Goal: Task Accomplishment & Management: Complete application form

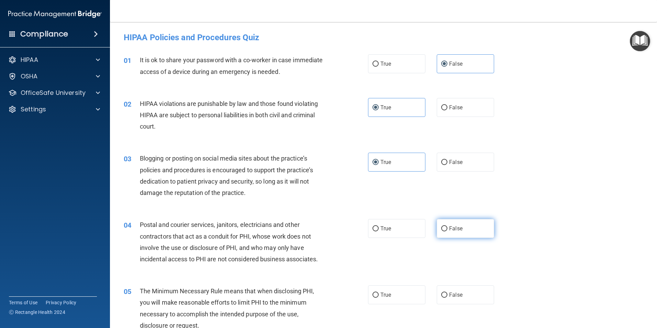
click at [436, 204] on label "False" at bounding box center [464, 228] width 57 height 19
click at [436, 204] on input "False" at bounding box center [444, 228] width 6 height 5
radio input "true"
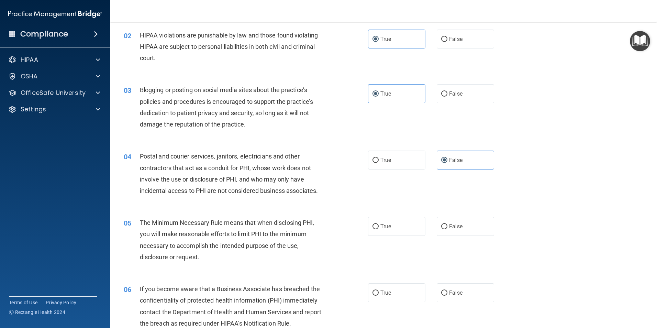
scroll to position [69, 0]
click at [396, 204] on label "True" at bounding box center [396, 225] width 57 height 19
click at [378, 204] on input "True" at bounding box center [375, 226] width 6 height 5
radio input "true"
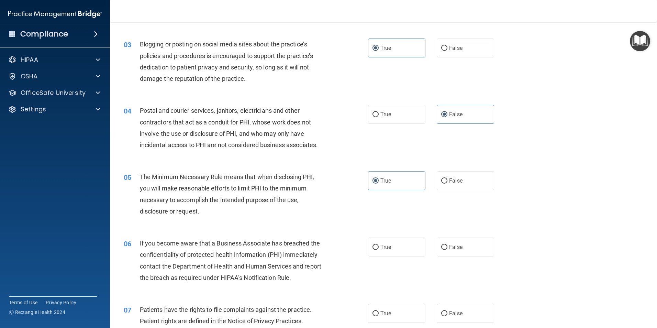
scroll to position [172, 0]
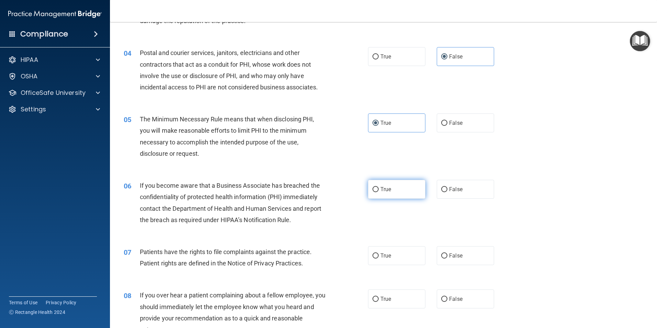
click at [393, 197] on label "True" at bounding box center [396, 189] width 57 height 19
click at [378, 192] on input "True" at bounding box center [375, 189] width 6 height 5
radio input "true"
click at [391, 204] on label "True" at bounding box center [396, 255] width 57 height 19
click at [378, 204] on input "True" at bounding box center [375, 255] width 6 height 5
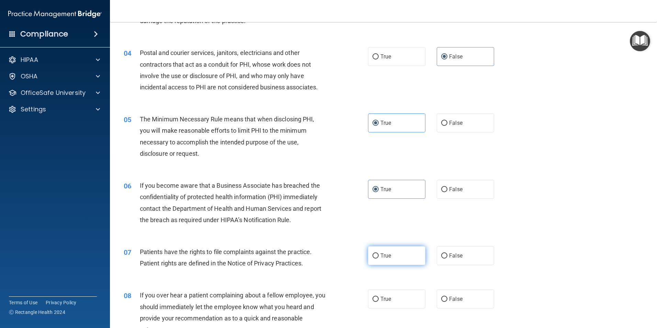
radio input "true"
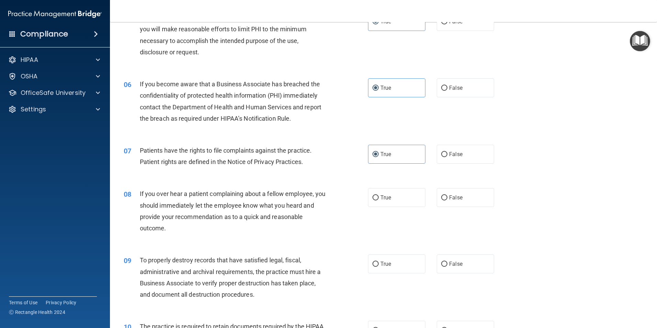
scroll to position [275, 0]
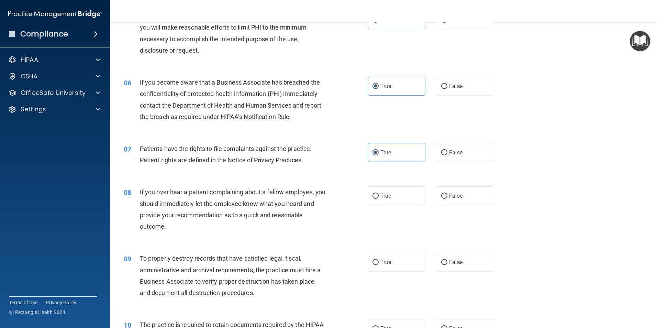
click at [436, 204] on div "08 If you over hear a patient complaining about a fellow employee, you should i…" at bounding box center [383, 211] width 530 height 66
click at [387, 203] on label "True" at bounding box center [396, 195] width 57 height 19
click at [378, 198] on input "True" at bounding box center [375, 195] width 6 height 5
radio input "true"
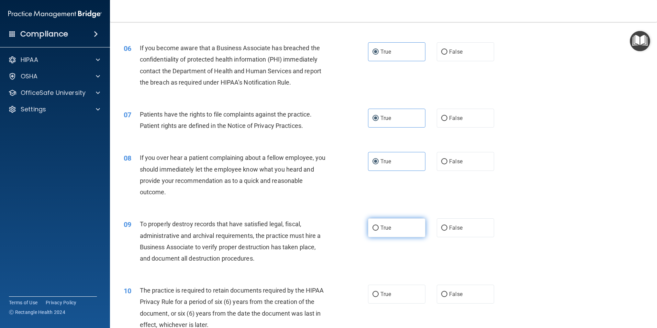
click at [387, 204] on label "True" at bounding box center [396, 227] width 57 height 19
click at [378, 204] on input "True" at bounding box center [375, 227] width 6 height 5
radio input "true"
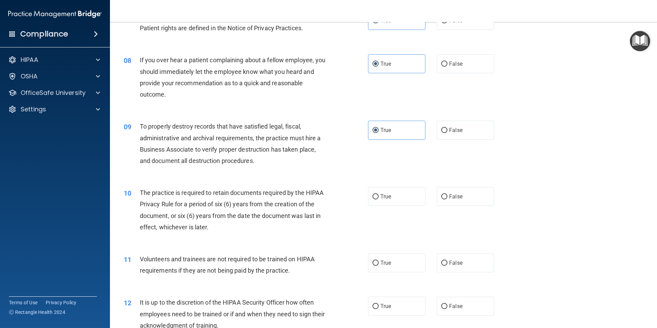
scroll to position [412, 0]
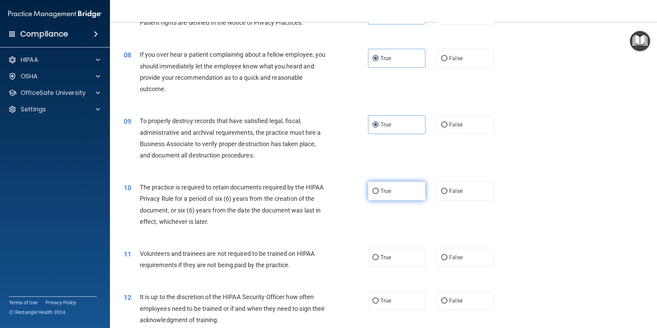
click at [377, 189] on label "True" at bounding box center [396, 190] width 57 height 19
click at [377, 189] on input "True" at bounding box center [375, 191] width 6 height 5
radio input "true"
click at [402, 204] on label "True" at bounding box center [396, 257] width 57 height 19
click at [378, 204] on input "True" at bounding box center [375, 257] width 6 height 5
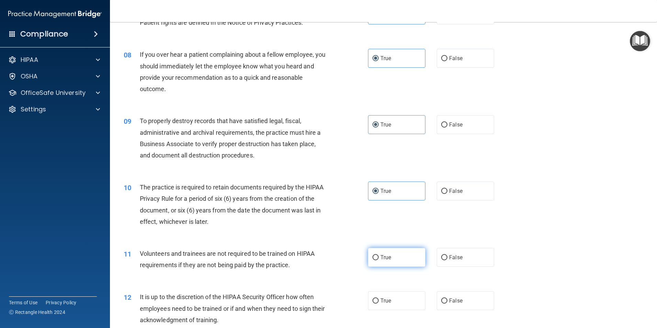
radio input "true"
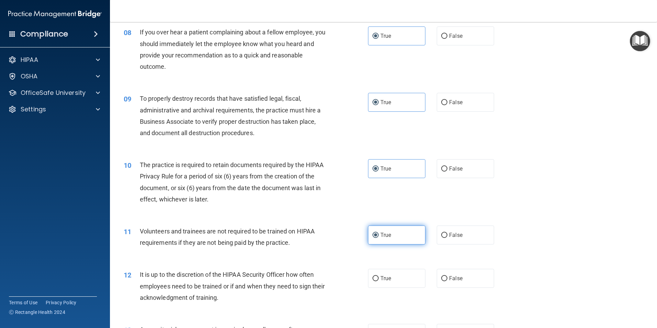
scroll to position [446, 0]
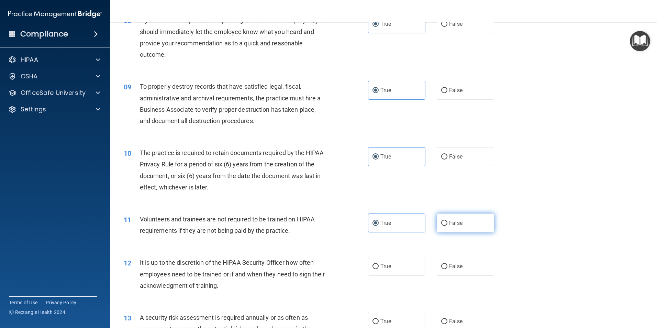
click at [436, 204] on label "False" at bounding box center [464, 222] width 57 height 19
click at [436, 204] on input "False" at bounding box center [444, 222] width 6 height 5
radio input "true"
radio input "false"
click at [436, 204] on input "False" at bounding box center [444, 266] width 6 height 5
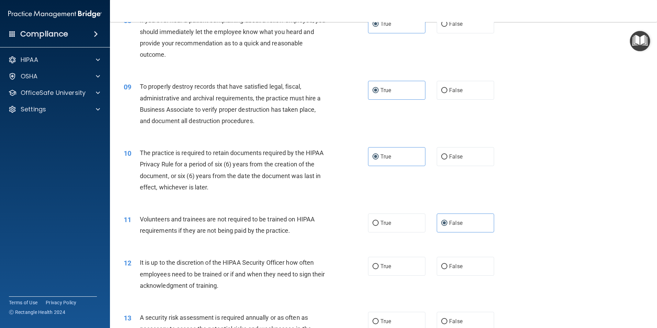
radio input "true"
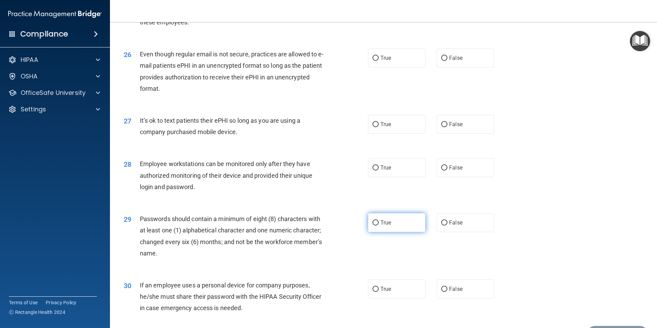
scroll to position [1396, 0]
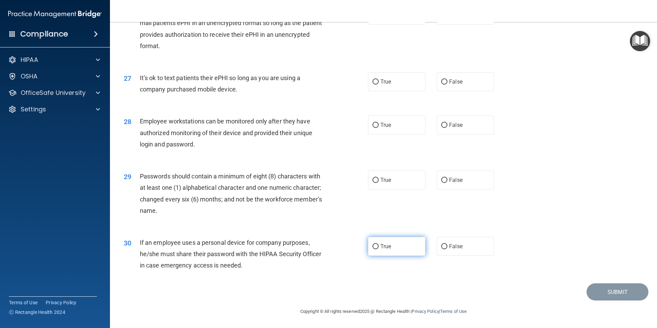
click at [399, 204] on label "True" at bounding box center [396, 246] width 57 height 19
click at [378, 204] on input "True" at bounding box center [375, 246] width 6 height 5
radio input "true"
drag, startPoint x: 399, startPoint y: 242, endPoint x: 332, endPoint y: 221, distance: 70.3
click at [332, 204] on div "29 Passwords should contain a minimum of eight (8) characters with at least one…" at bounding box center [383, 195] width 530 height 66
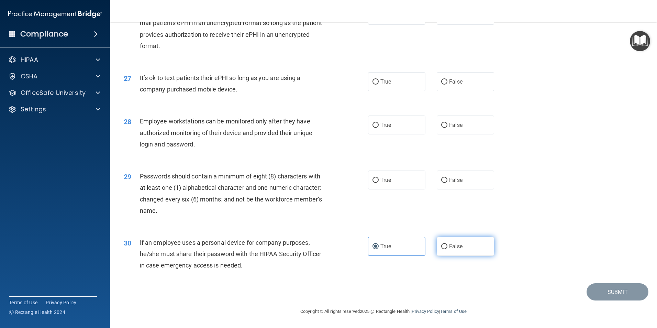
click at [436, 204] on span "False" at bounding box center [455, 246] width 13 height 7
click at [436, 204] on input "False" at bounding box center [444, 246] width 6 height 5
radio input "true"
radio input "false"
click at [393, 177] on label "True" at bounding box center [396, 179] width 57 height 19
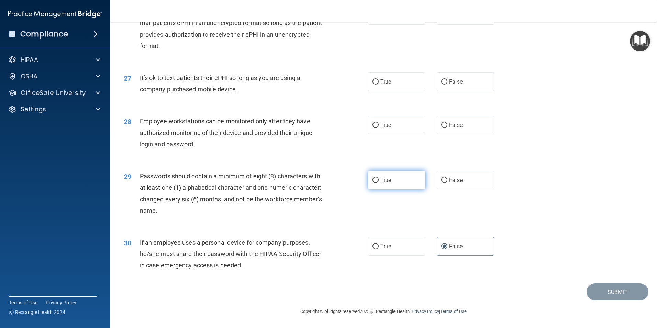
click at [378, 178] on input "True" at bounding box center [375, 180] width 6 height 5
radio input "true"
click at [387, 127] on span "True" at bounding box center [385, 125] width 11 height 7
click at [378, 127] on input "True" at bounding box center [375, 125] width 6 height 5
radio input "true"
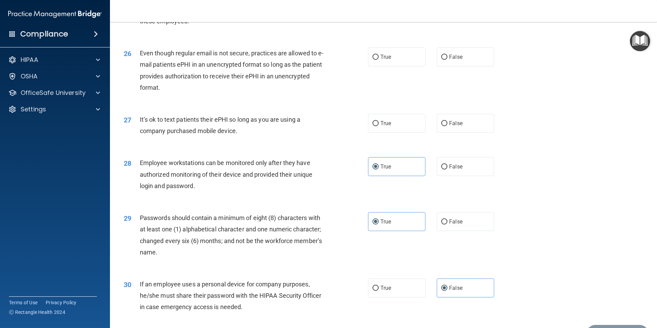
scroll to position [1328, 0]
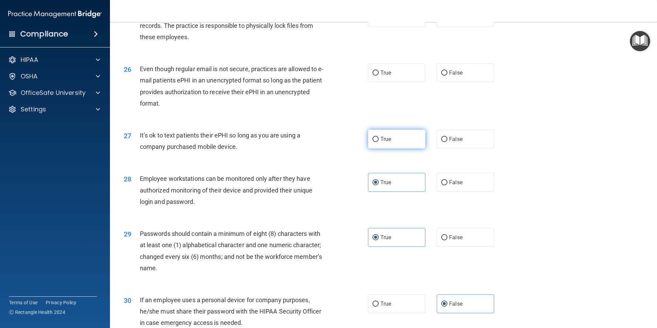
click at [384, 148] on label "True" at bounding box center [396, 138] width 57 height 19
click at [378, 142] on input "True" at bounding box center [375, 139] width 6 height 5
radio input "true"
click at [436, 146] on label "False" at bounding box center [464, 138] width 57 height 19
click at [436, 142] on input "False" at bounding box center [444, 139] width 6 height 5
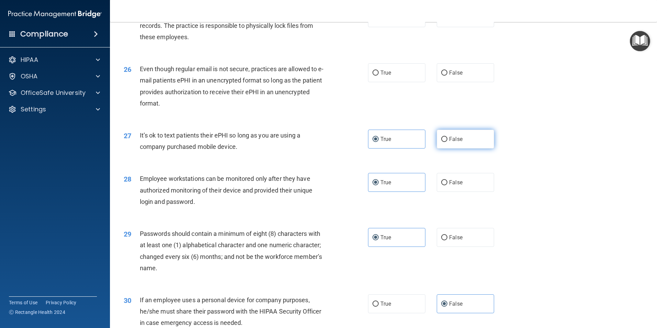
radio input "true"
radio input "false"
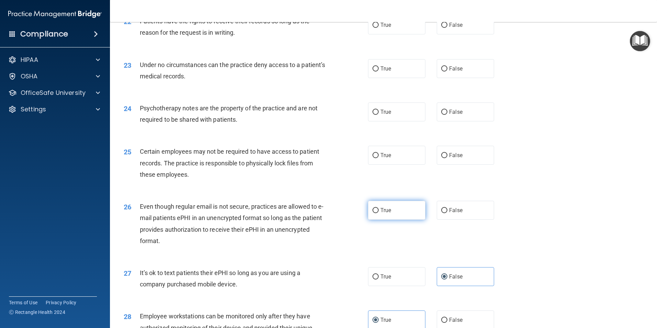
drag, startPoint x: 377, startPoint y: 219, endPoint x: 380, endPoint y: 213, distance: 6.6
click at [377, 204] on label "True" at bounding box center [396, 210] width 57 height 19
click at [377, 204] on input "True" at bounding box center [375, 210] width 6 height 5
radio input "true"
click at [400, 164] on label "True" at bounding box center [396, 155] width 57 height 19
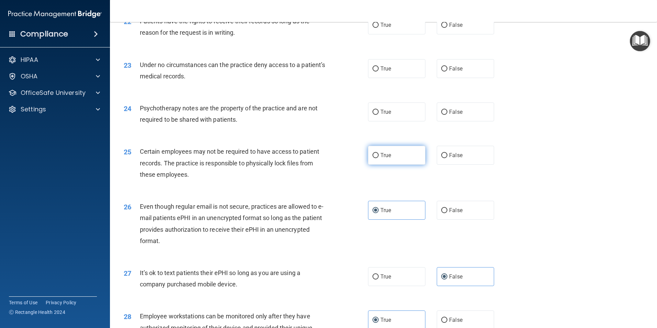
click at [378, 158] on input "True" at bounding box center [375, 155] width 6 height 5
radio input "true"
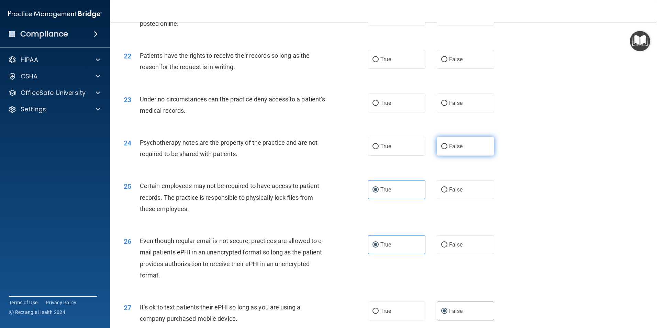
click at [436, 149] on input "False" at bounding box center [444, 146] width 6 height 5
radio input "true"
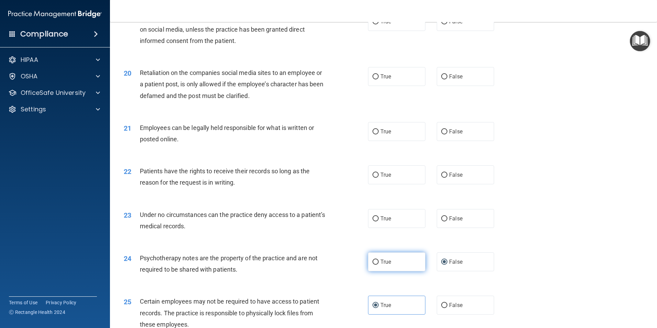
scroll to position [1019, 0]
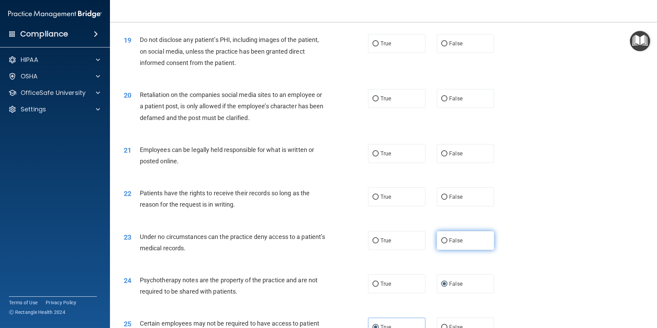
click at [436, 204] on label "False" at bounding box center [464, 240] width 57 height 19
click at [436, 204] on input "False" at bounding box center [444, 240] width 6 height 5
radio input "true"
click at [436, 204] on label "False" at bounding box center [464, 196] width 57 height 19
click at [436, 200] on input "False" at bounding box center [444, 196] width 6 height 5
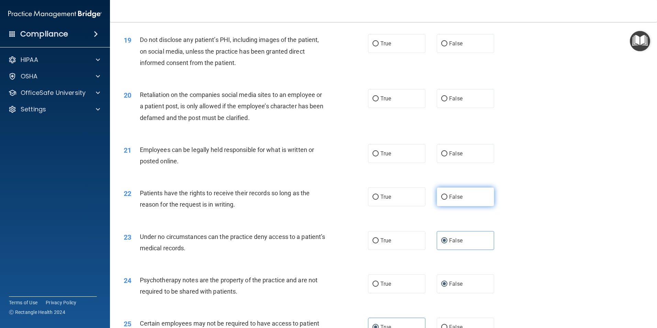
radio input "true"
click at [379, 163] on label "True" at bounding box center [396, 153] width 57 height 19
click at [378, 156] on input "True" at bounding box center [375, 153] width 6 height 5
radio input "true"
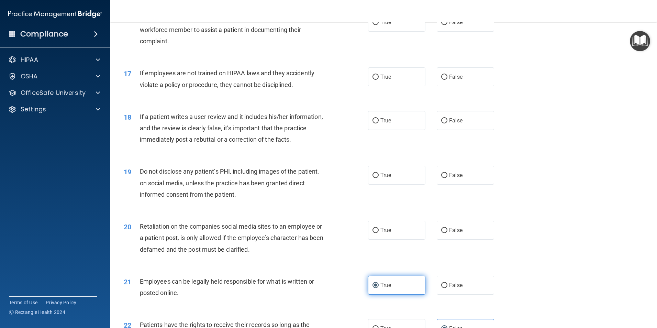
scroll to position [881, 0]
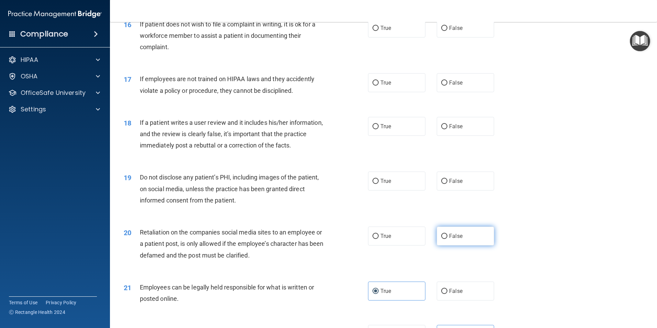
click at [436, 204] on label "False" at bounding box center [464, 235] width 57 height 19
click at [436, 204] on input "False" at bounding box center [444, 236] width 6 height 5
radio input "true"
click at [436, 204] on div "19 Do not disclose any patient’s PHI, including images of the patient, on socia…" at bounding box center [383, 190] width 530 height 55
click at [386, 184] on span "True" at bounding box center [385, 181] width 11 height 7
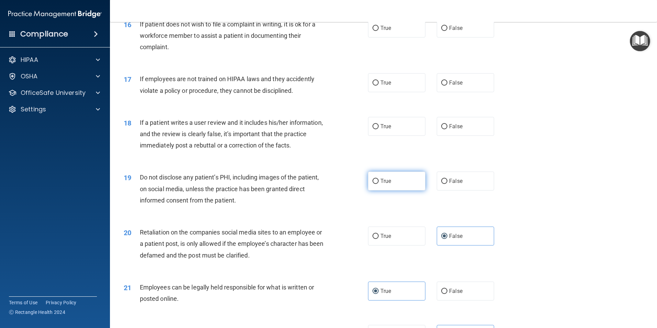
click at [378, 184] on input "True" at bounding box center [375, 181] width 6 height 5
radio input "true"
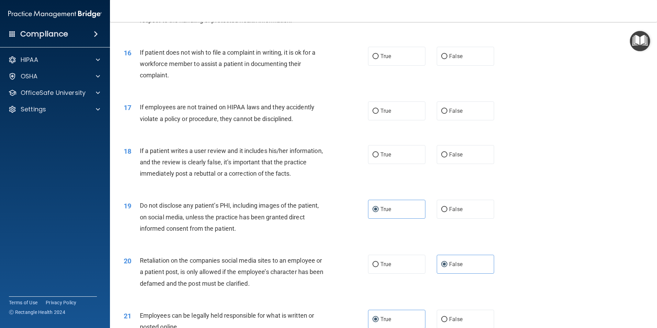
scroll to position [778, 0]
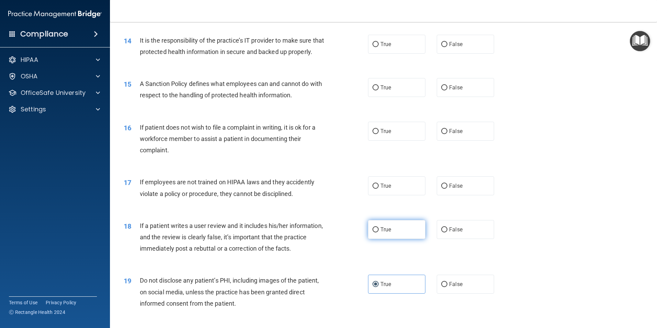
click at [390, 204] on label "True" at bounding box center [396, 229] width 57 height 19
click at [378, 204] on input "True" at bounding box center [375, 229] width 6 height 5
radio input "true"
click at [436, 189] on span "False" at bounding box center [455, 185] width 13 height 7
click at [436, 189] on input "False" at bounding box center [444, 185] width 6 height 5
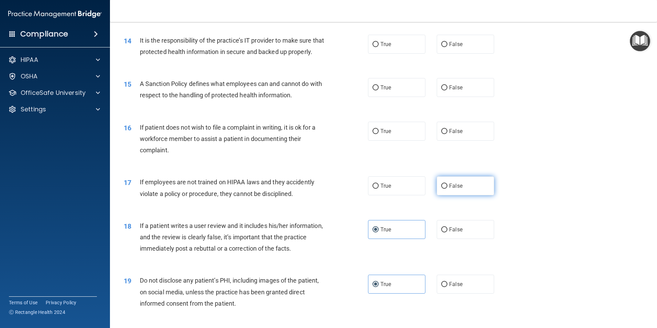
radio input "true"
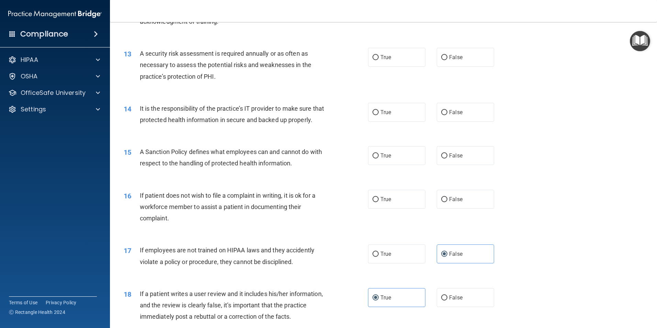
scroll to position [709, 0]
click at [395, 204] on label "True" at bounding box center [396, 199] width 57 height 19
click at [378, 203] on input "True" at bounding box center [375, 199] width 6 height 5
radio input "true"
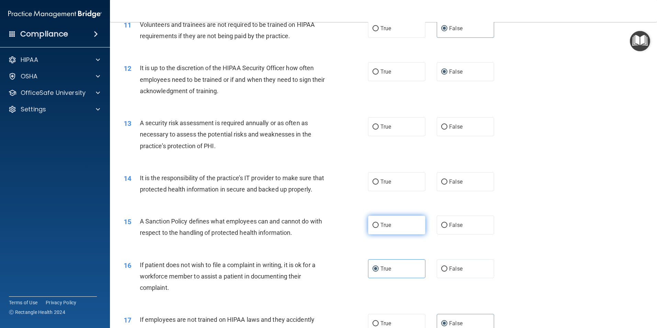
click at [408, 204] on label "True" at bounding box center [396, 224] width 57 height 19
click at [378, 204] on input "True" at bounding box center [375, 225] width 6 height 5
radio input "true"
click at [391, 126] on label "True" at bounding box center [396, 126] width 57 height 19
click at [378, 126] on input "True" at bounding box center [375, 126] width 6 height 5
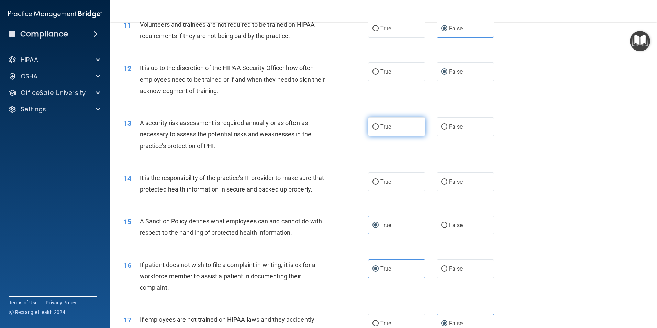
radio input "true"
click at [381, 187] on label "True" at bounding box center [396, 181] width 57 height 19
click at [378, 184] on input "True" at bounding box center [375, 181] width 6 height 5
radio input "true"
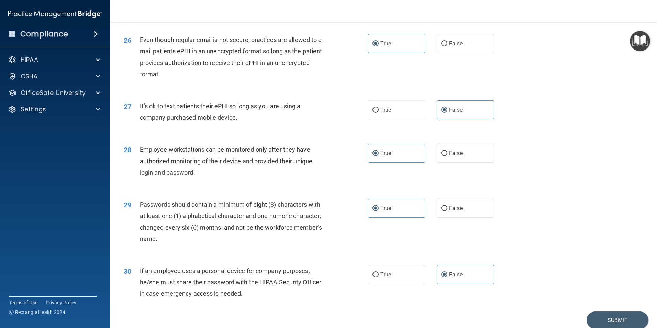
scroll to position [1396, 0]
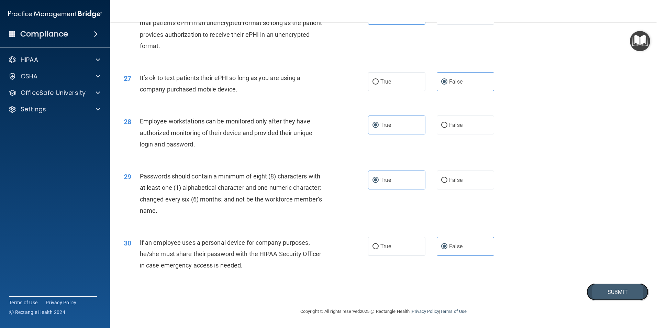
click at [436, 204] on button "Submit" at bounding box center [617, 292] width 62 height 18
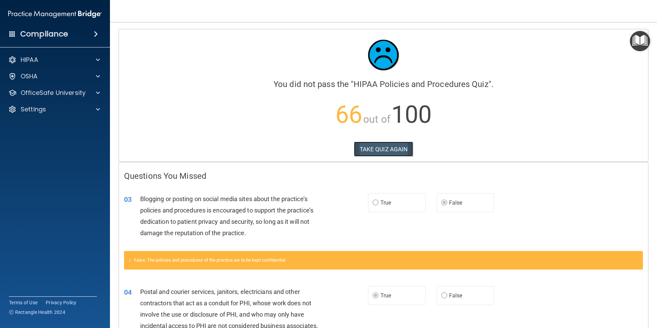
click at [387, 151] on button "TAKE QUIZ AGAIN" at bounding box center [383, 148] width 59 height 15
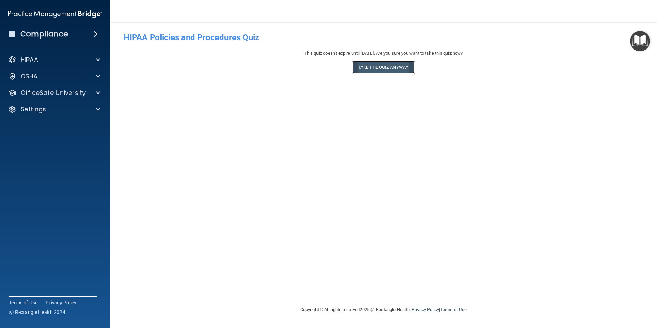
click at [396, 71] on button "Take the quiz anyway!" at bounding box center [383, 67] width 62 height 13
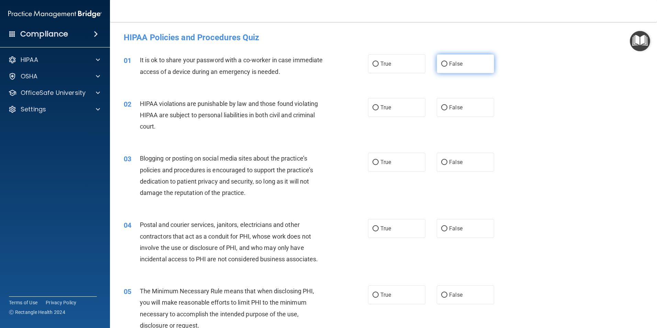
click at [436, 67] on label "False" at bounding box center [464, 63] width 57 height 19
click at [436, 67] on input "False" at bounding box center [444, 63] width 6 height 5
radio input "true"
click at [403, 111] on label "True" at bounding box center [396, 107] width 57 height 19
click at [378, 110] on input "True" at bounding box center [375, 107] width 6 height 5
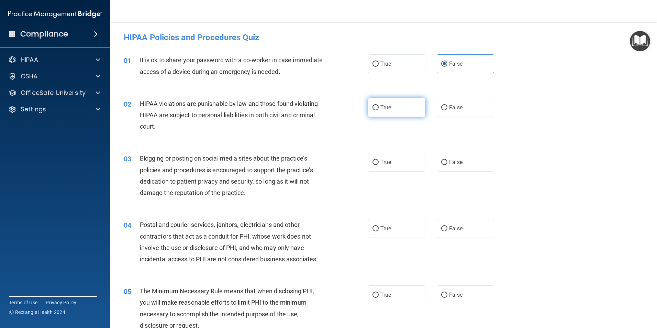
radio input "true"
click at [436, 158] on label "False" at bounding box center [464, 161] width 57 height 19
click at [436, 160] on input "False" at bounding box center [444, 162] width 6 height 5
radio input "true"
click at [416, 160] on label "True" at bounding box center [396, 161] width 57 height 19
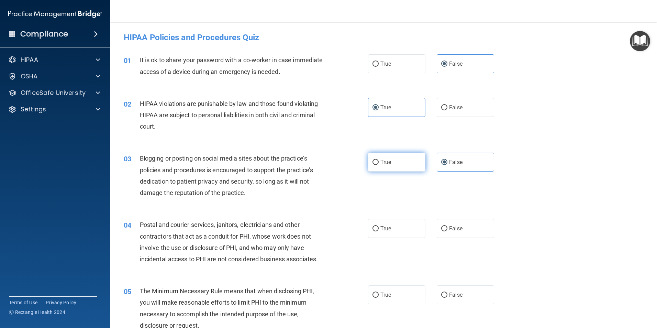
click at [378, 160] on input "True" at bounding box center [375, 162] width 6 height 5
radio input "true"
click at [436, 160] on span "False" at bounding box center [455, 162] width 13 height 7
click at [436, 160] on input "False" at bounding box center [444, 162] width 6 height 5
radio input "true"
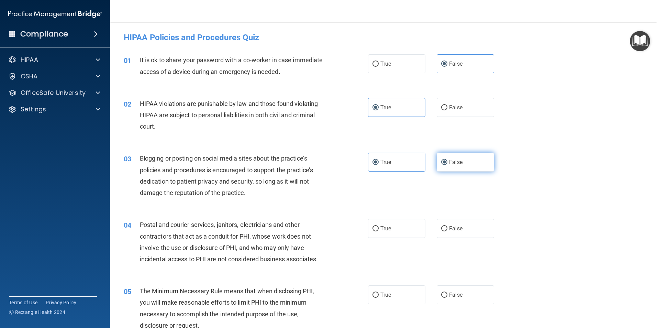
radio input "false"
click at [386, 204] on label "True" at bounding box center [396, 228] width 57 height 19
click at [378, 204] on input "True" at bounding box center [375, 228] width 6 height 5
radio input "true"
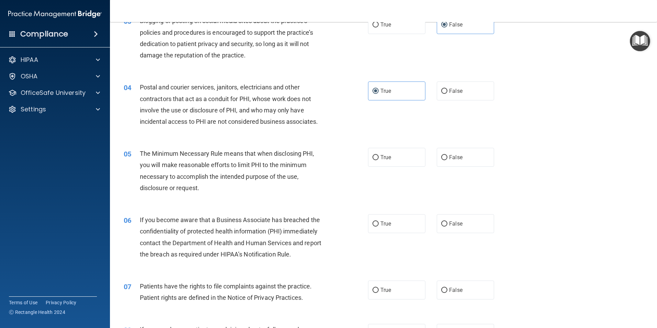
scroll to position [137, 0]
click at [436, 94] on label "False" at bounding box center [464, 90] width 57 height 19
click at [436, 94] on input "False" at bounding box center [444, 91] width 6 height 5
radio input "true"
radio input "false"
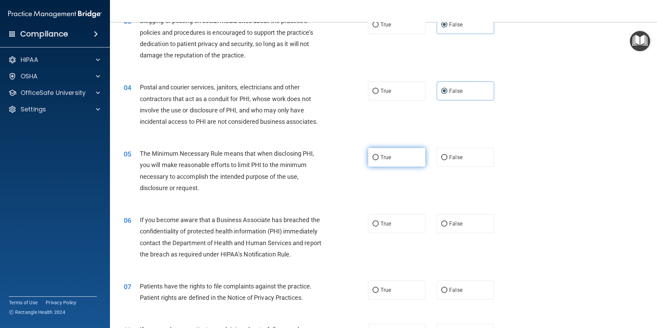
click at [380, 158] on span "True" at bounding box center [385, 157] width 11 height 7
click at [378, 158] on input "True" at bounding box center [375, 157] width 6 height 5
radio input "true"
click at [405, 204] on label "True" at bounding box center [396, 223] width 57 height 19
click at [378, 204] on input "True" at bounding box center [375, 223] width 6 height 5
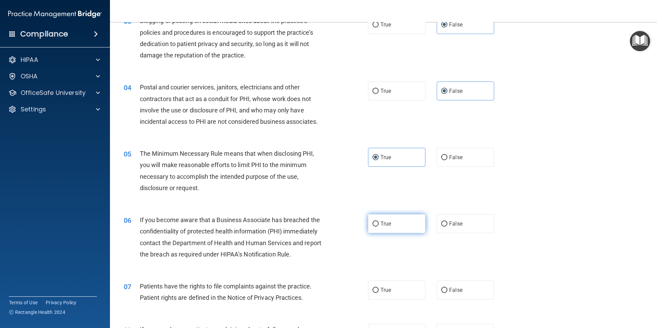
radio input "true"
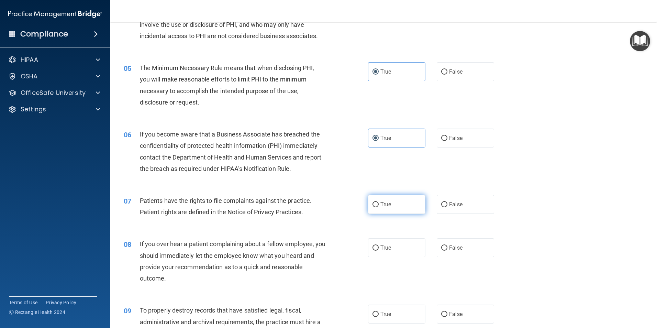
scroll to position [240, 0]
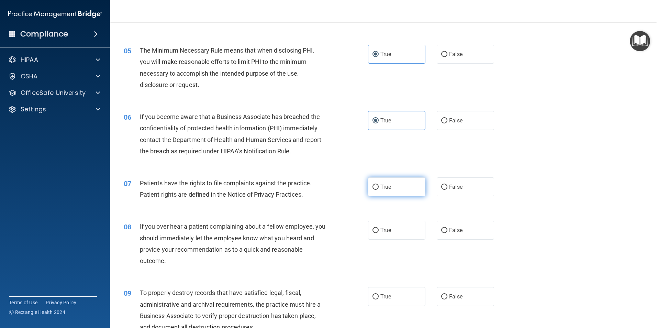
click at [390, 193] on label "True" at bounding box center [396, 186] width 57 height 19
click at [378, 190] on input "True" at bounding box center [375, 186] width 6 height 5
radio input "true"
click at [436, 204] on label "False" at bounding box center [464, 229] width 57 height 19
click at [436, 204] on input "False" at bounding box center [444, 230] width 6 height 5
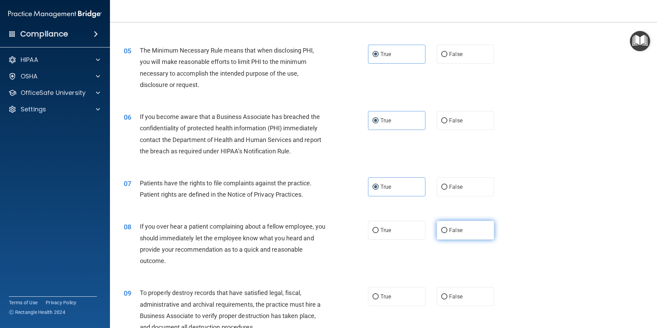
radio input "true"
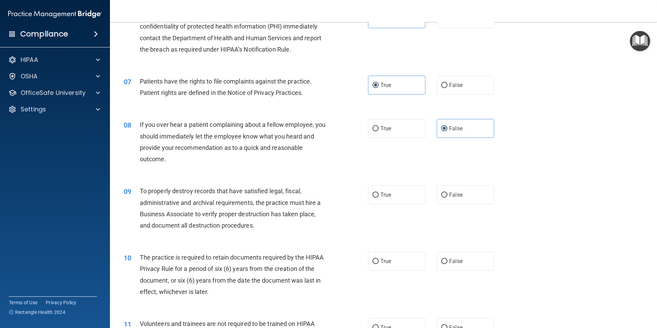
scroll to position [343, 0]
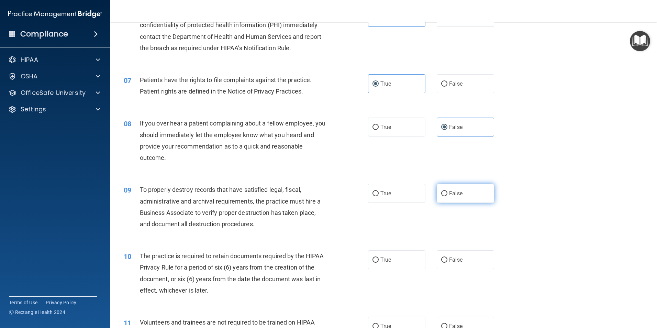
click at [436, 200] on label "False" at bounding box center [464, 193] width 57 height 19
click at [436, 196] on input "False" at bounding box center [444, 193] width 6 height 5
radio input "true"
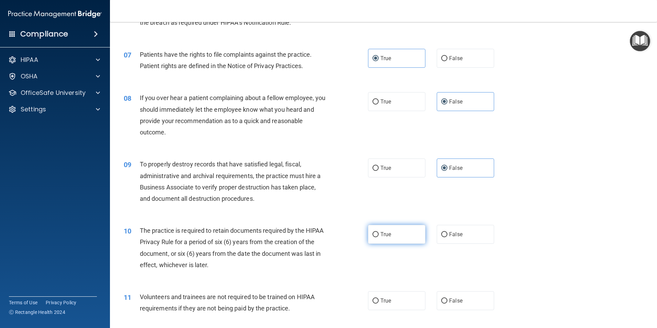
scroll to position [412, 0]
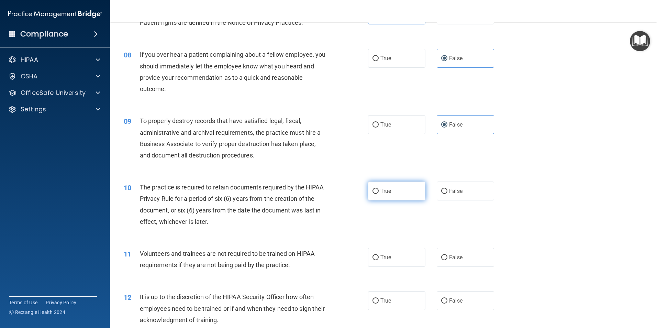
click at [398, 195] on label "True" at bounding box center [396, 190] width 57 height 19
click at [378, 194] on input "True" at bounding box center [375, 191] width 6 height 5
radio input "true"
click at [436, 204] on label "False" at bounding box center [464, 257] width 57 height 19
click at [436, 204] on input "False" at bounding box center [444, 257] width 6 height 5
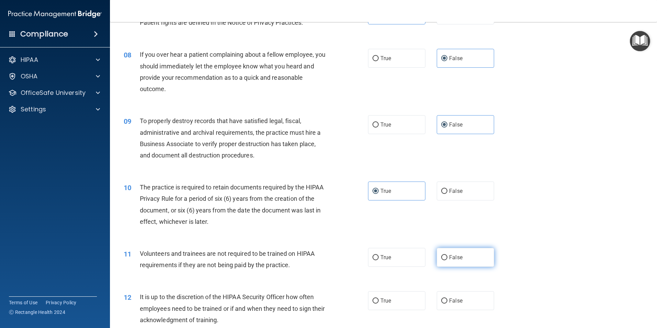
radio input "true"
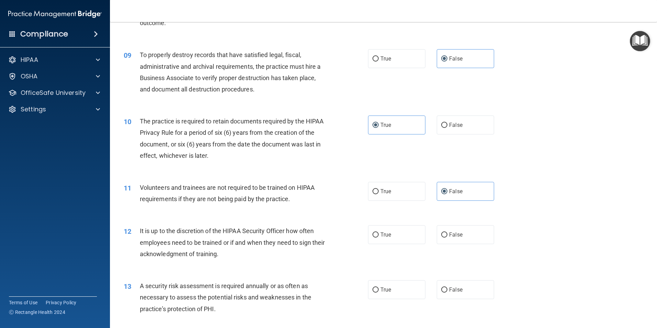
scroll to position [481, 0]
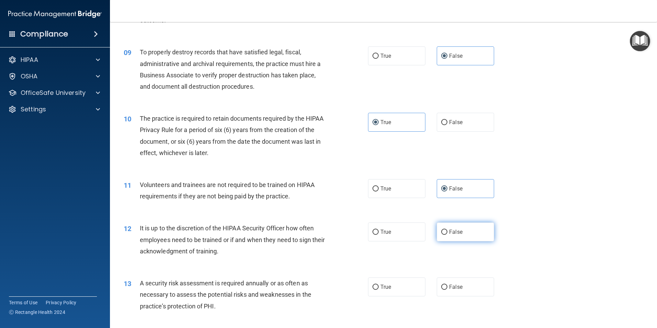
click at [436, 204] on label "False" at bounding box center [464, 231] width 57 height 19
click at [436, 204] on input "False" at bounding box center [444, 231] width 6 height 5
radio input "true"
click at [369, 204] on label "True" at bounding box center [396, 286] width 57 height 19
click at [372, 204] on input "True" at bounding box center [375, 286] width 6 height 5
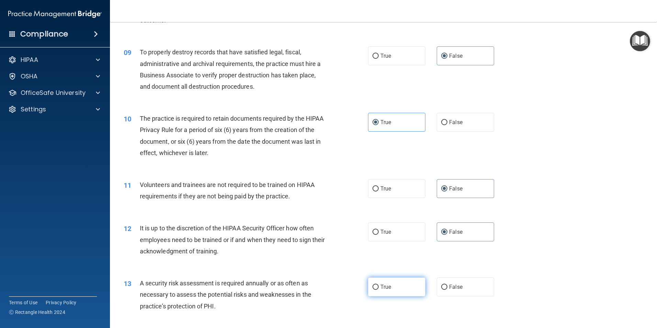
radio input "true"
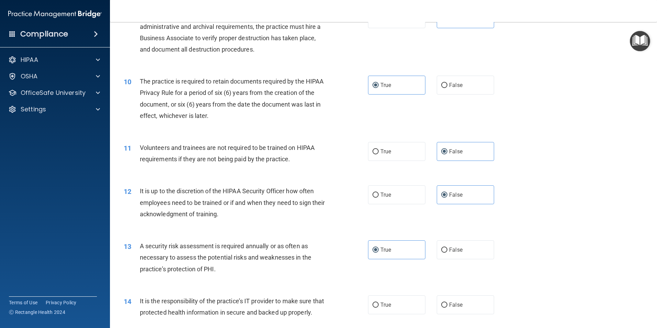
scroll to position [584, 0]
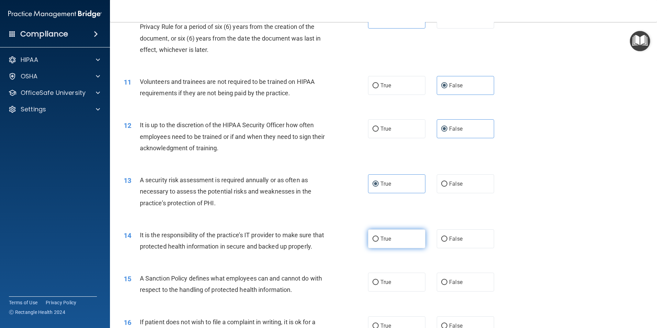
click at [396, 204] on label "True" at bounding box center [396, 238] width 57 height 19
click at [378, 204] on input "True" at bounding box center [375, 238] width 6 height 5
radio input "true"
click at [436, 204] on label "False" at bounding box center [464, 238] width 57 height 19
click at [436, 204] on input "False" at bounding box center [444, 238] width 6 height 5
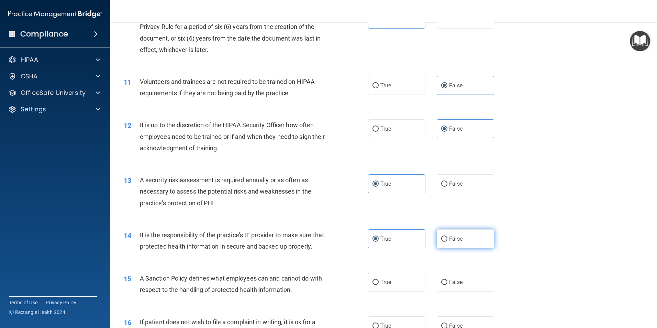
radio input "true"
radio input "false"
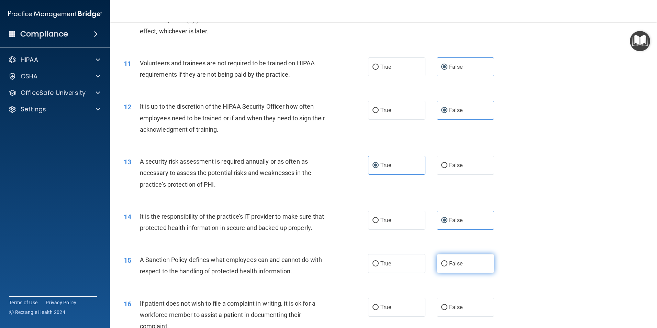
scroll to position [618, 0]
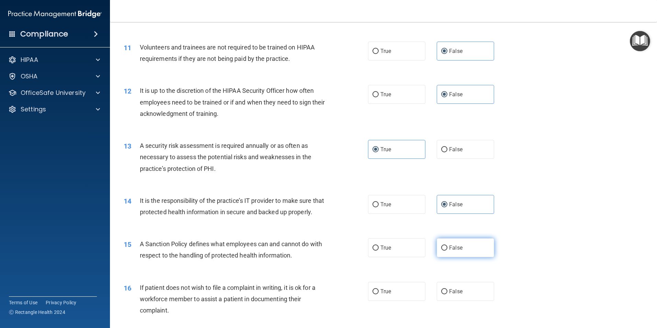
click at [436, 204] on label "False" at bounding box center [464, 247] width 57 height 19
click at [436, 204] on input "False" at bounding box center [444, 247] width 6 height 5
radio input "true"
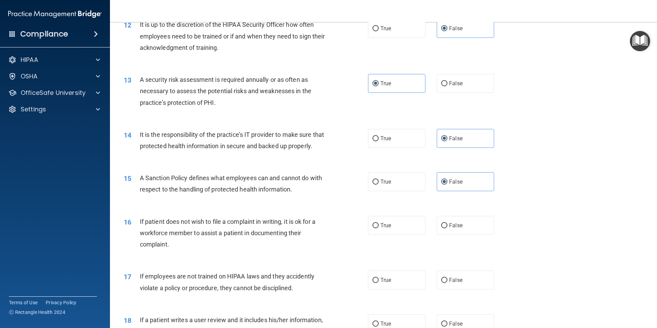
scroll to position [687, 0]
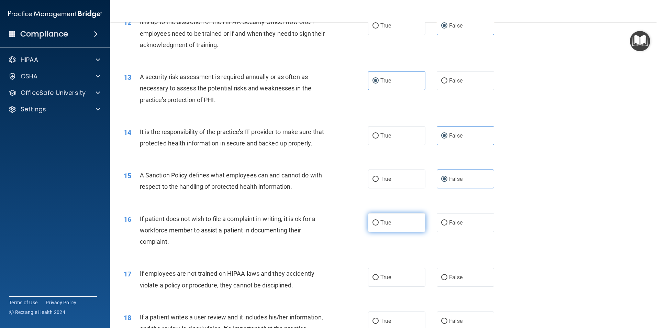
click at [403, 204] on label "True" at bounding box center [396, 222] width 57 height 19
click at [378, 204] on input "True" at bounding box center [375, 222] width 6 height 5
radio input "true"
drag, startPoint x: 452, startPoint y: 293, endPoint x: 361, endPoint y: 185, distance: 141.1
click at [436, 204] on label "False" at bounding box center [464, 277] width 57 height 19
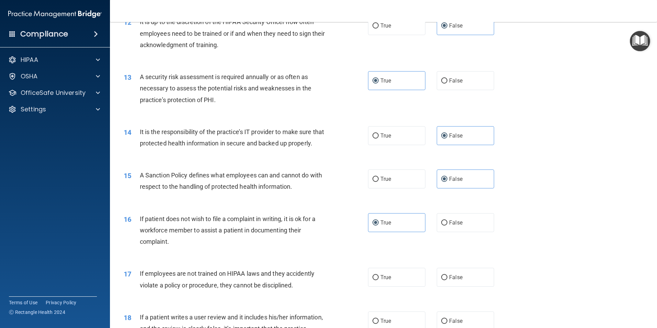
click at [436, 204] on input "False" at bounding box center [444, 277] width 6 height 5
radio input "true"
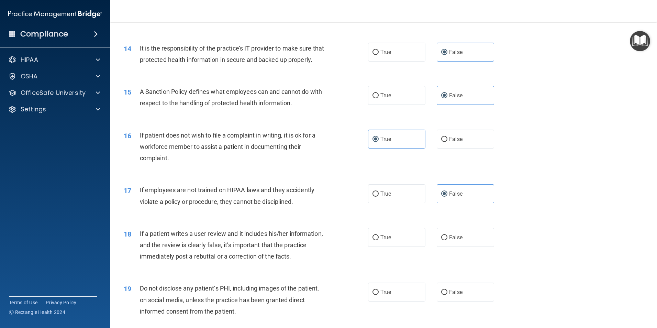
scroll to position [790, 0]
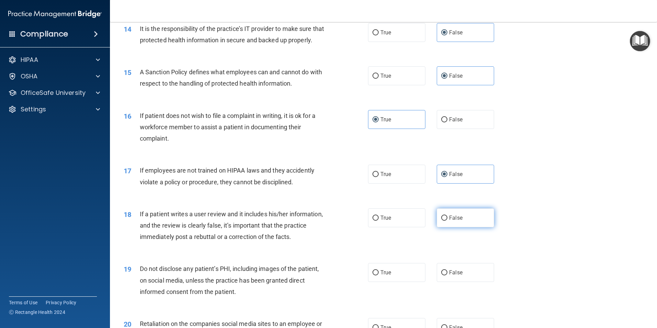
click at [436, 204] on label "False" at bounding box center [464, 217] width 57 height 19
click at [436, 204] on input "False" at bounding box center [444, 217] width 6 height 5
radio input "true"
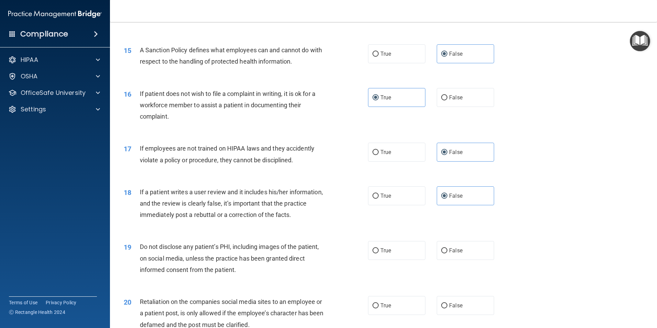
scroll to position [824, 0]
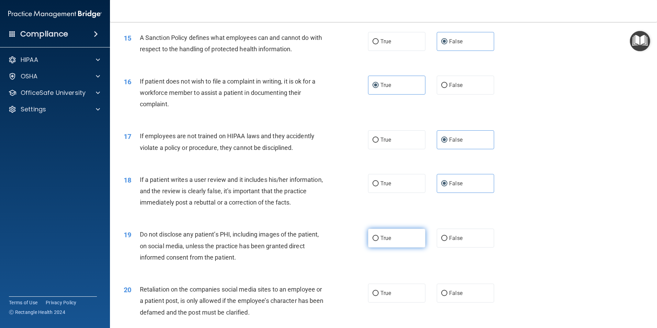
click at [368, 204] on label "True" at bounding box center [396, 237] width 57 height 19
click at [372, 204] on input "True" at bounding box center [375, 238] width 6 height 5
radio input "true"
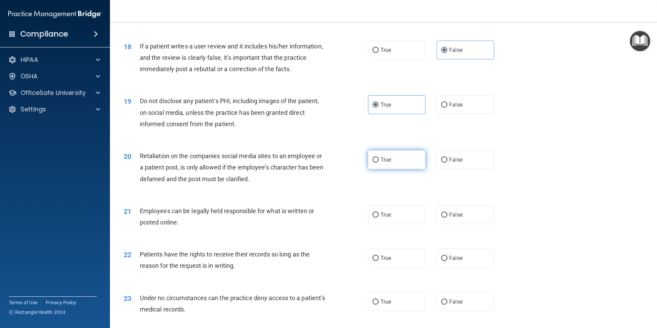
scroll to position [962, 0]
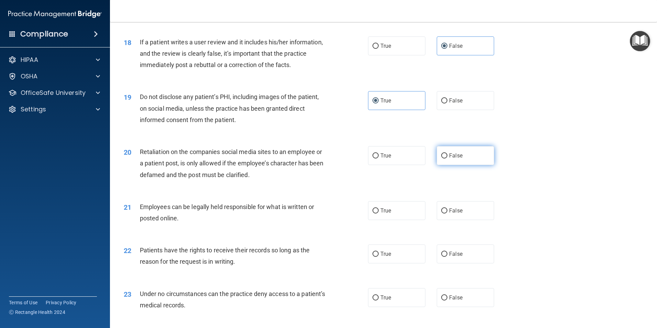
click at [436, 159] on span "False" at bounding box center [455, 155] width 13 height 7
click at [436, 158] on input "False" at bounding box center [444, 155] width 6 height 5
radio input "true"
click at [397, 204] on label "True" at bounding box center [396, 210] width 57 height 19
click at [378, 204] on input "True" at bounding box center [375, 210] width 6 height 5
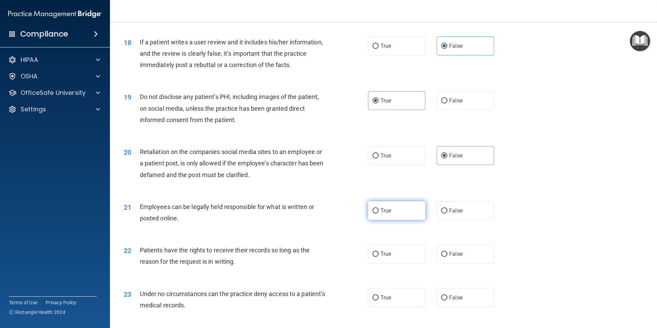
radio input "true"
click at [436, 204] on label "False" at bounding box center [464, 253] width 57 height 19
click at [436, 204] on input "False" at bounding box center [444, 253] width 6 height 5
radio input "true"
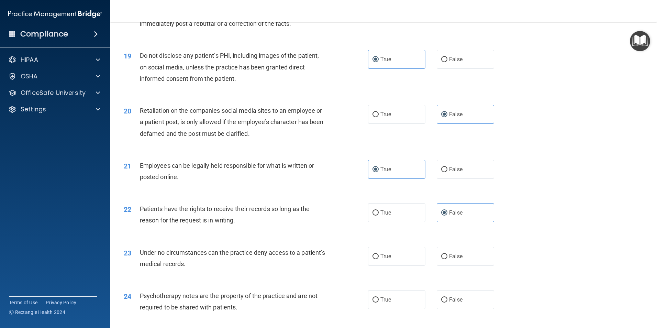
scroll to position [1030, 0]
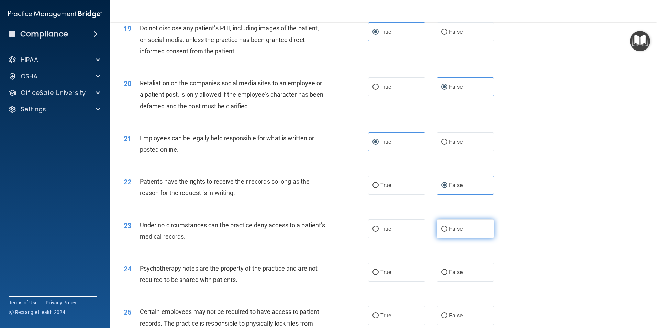
click at [436, 204] on label "False" at bounding box center [464, 228] width 57 height 19
click at [436, 204] on input "False" at bounding box center [444, 228] width 6 height 5
radio input "true"
click at [400, 204] on label "True" at bounding box center [396, 271] width 57 height 19
click at [378, 204] on input "True" at bounding box center [375, 272] width 6 height 5
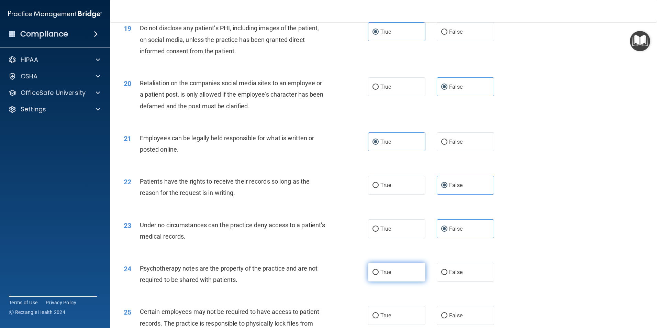
radio input "true"
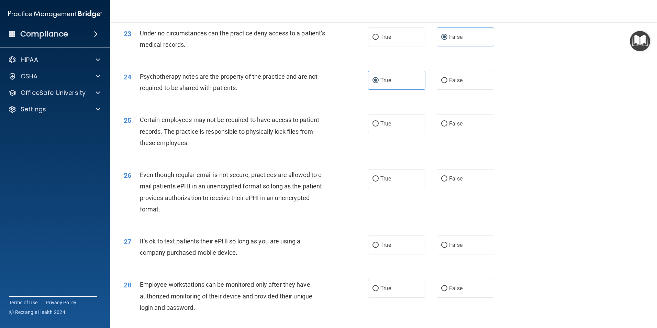
scroll to position [1236, 0]
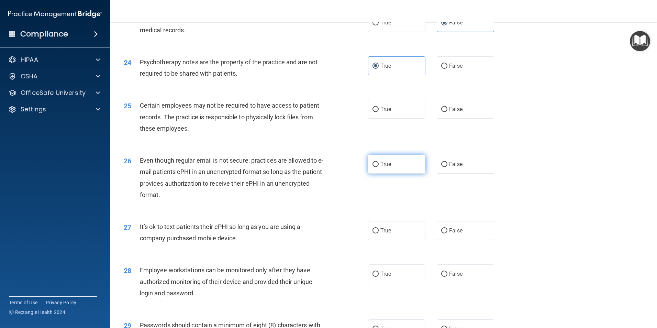
click at [404, 168] on label "True" at bounding box center [396, 164] width 57 height 19
click at [378, 167] on input "True" at bounding box center [375, 164] width 6 height 5
radio input "true"
click at [436, 204] on label "False" at bounding box center [464, 230] width 57 height 19
click at [436, 204] on input "False" at bounding box center [444, 230] width 6 height 5
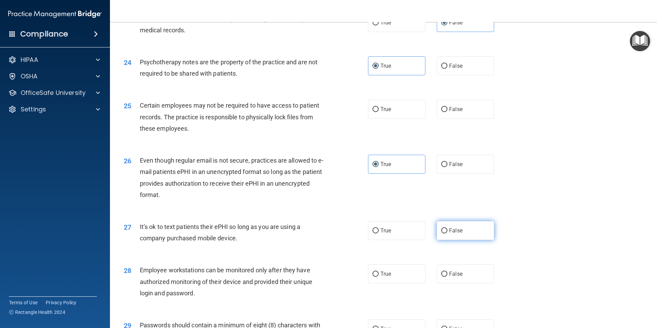
radio input "true"
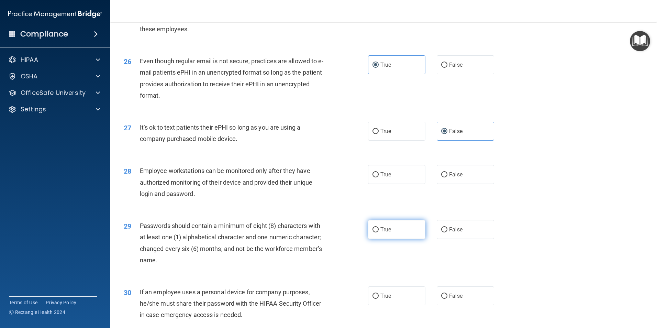
scroll to position [1339, 0]
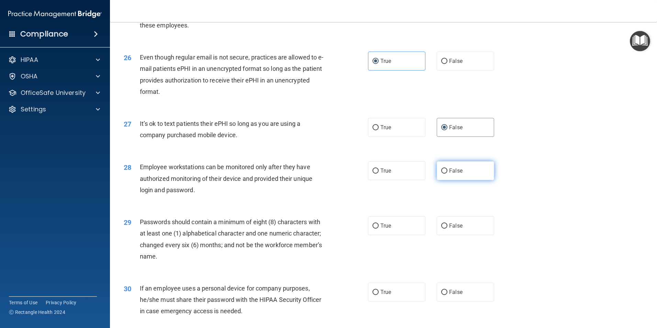
click at [436, 180] on label "False" at bounding box center [464, 170] width 57 height 19
click at [436, 173] on input "False" at bounding box center [444, 170] width 6 height 5
radio input "true"
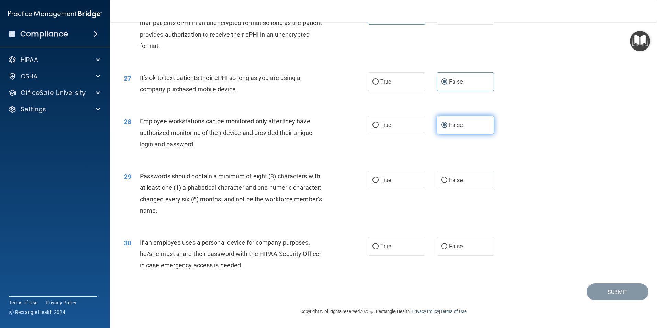
scroll to position [1396, 0]
click at [403, 179] on label "True" at bounding box center [396, 179] width 57 height 19
click at [378, 179] on input "True" at bounding box center [375, 180] width 6 height 5
radio input "true"
click at [412, 204] on label "True" at bounding box center [396, 246] width 57 height 19
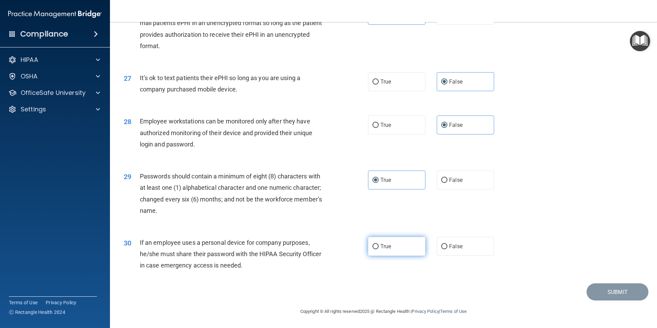
click at [378, 204] on input "True" at bounding box center [375, 246] width 6 height 5
radio input "true"
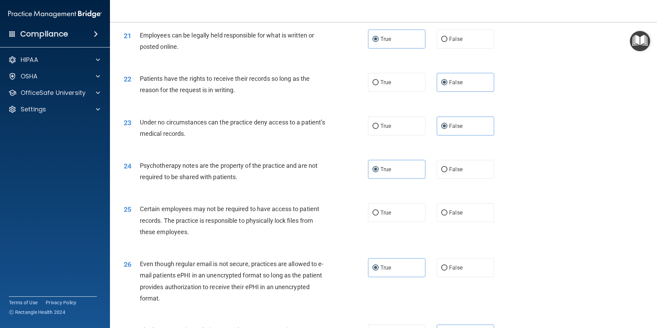
scroll to position [1133, 0]
click at [395, 204] on label "True" at bounding box center [396, 212] width 57 height 19
click at [378, 204] on input "True" at bounding box center [375, 212] width 6 height 5
radio input "true"
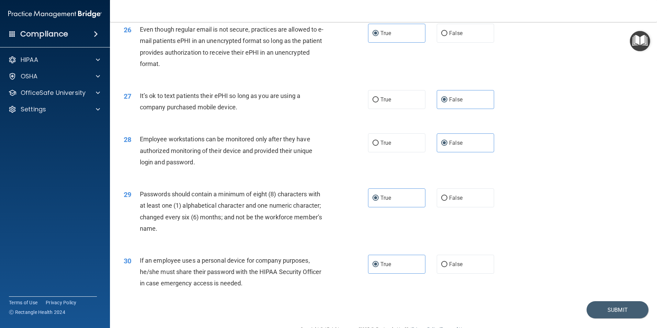
scroll to position [1396, 0]
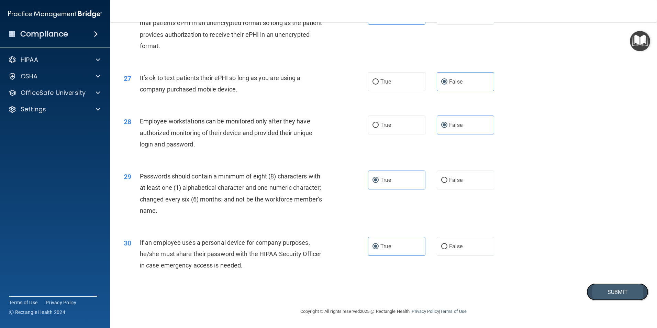
click at [436, 204] on button "Submit" at bounding box center [617, 292] width 62 height 18
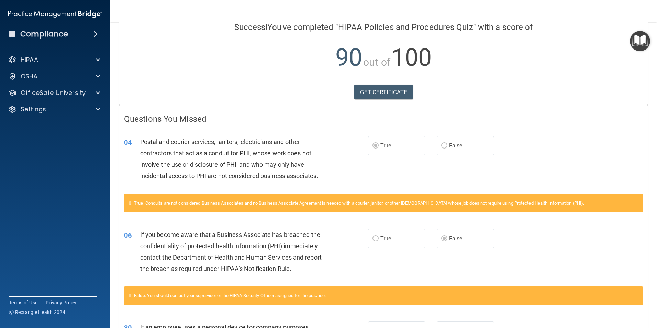
scroll to position [53, 0]
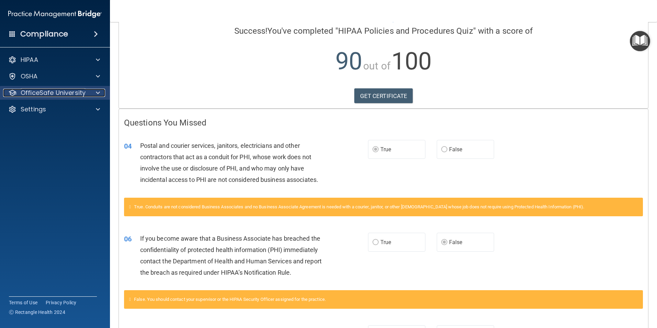
click at [69, 94] on p "OfficeSafe University" at bounding box center [53, 93] width 65 height 8
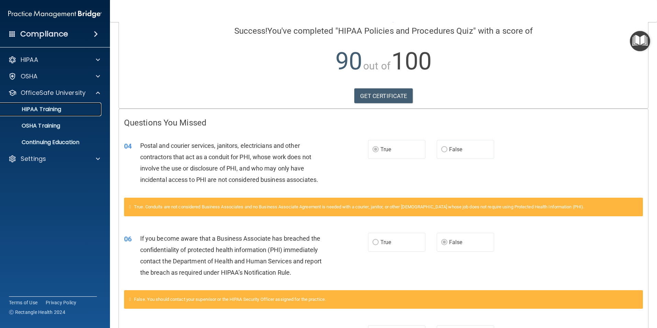
click at [79, 116] on link "HIPAA Training" at bounding box center [47, 109] width 108 height 14
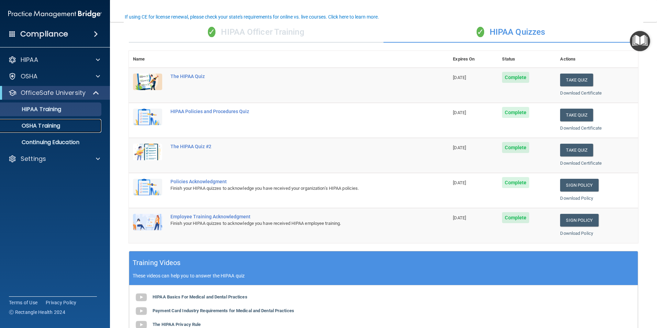
click at [69, 128] on div "OSHA Training" at bounding box center [51, 125] width 94 height 7
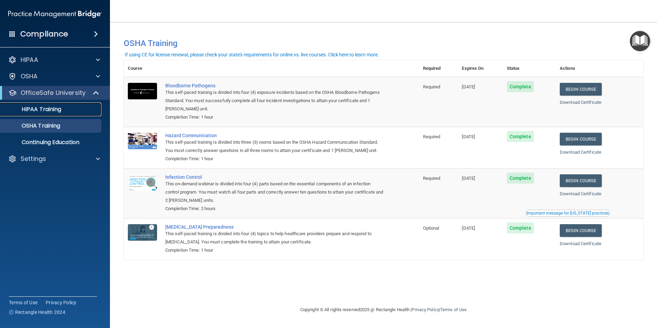
click at [68, 111] on div "HIPAA Training" at bounding box center [51, 109] width 94 height 7
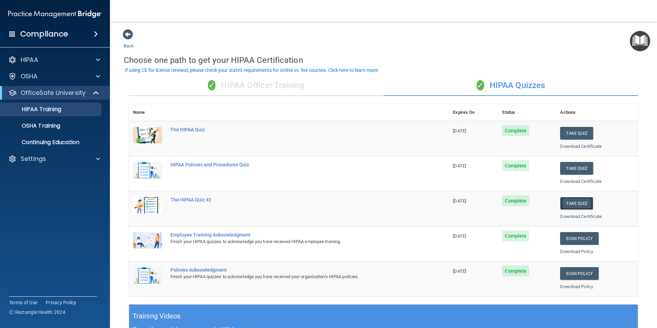
click at [436, 204] on button "Take Quiz" at bounding box center [576, 203] width 33 height 13
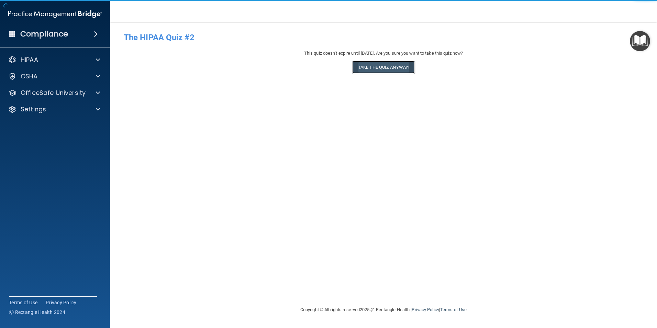
click at [387, 66] on button "Take the quiz anyway!" at bounding box center [383, 67] width 62 height 13
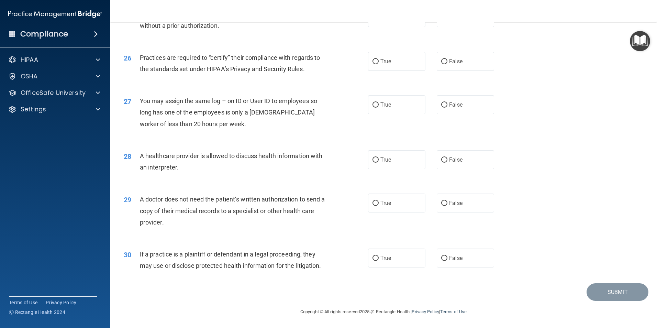
scroll to position [1271, 0]
click at [368, 204] on label "True" at bounding box center [396, 257] width 57 height 19
click at [372, 204] on input "True" at bounding box center [375, 257] width 6 height 5
radio input "true"
click at [436, 201] on span "False" at bounding box center [455, 202] width 13 height 7
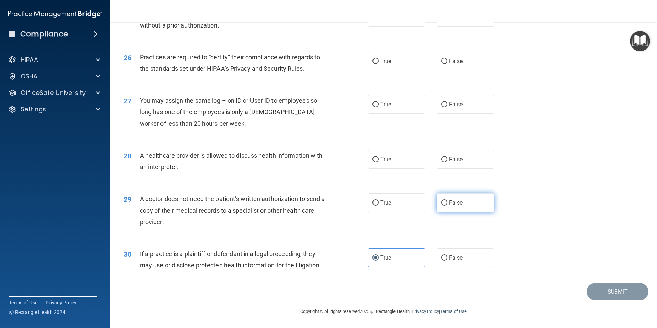
click at [436, 201] on input "False" at bounding box center [444, 202] width 6 height 5
radio input "true"
click at [403, 163] on label "True" at bounding box center [396, 159] width 57 height 19
click at [378, 162] on input "True" at bounding box center [375, 159] width 6 height 5
radio input "true"
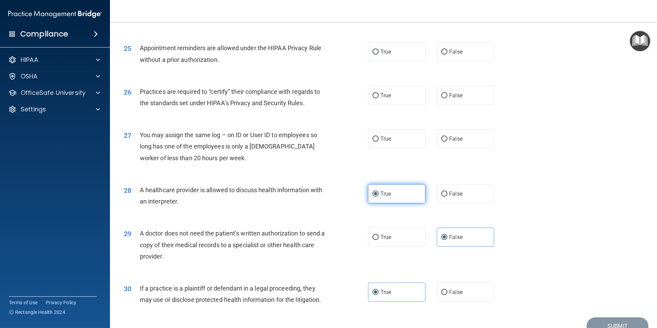
scroll to position [1202, 0]
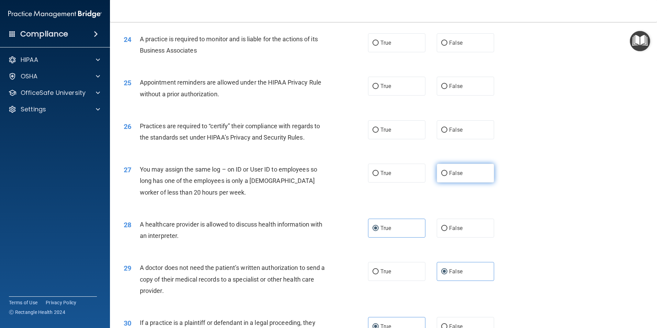
click at [436, 177] on label "False" at bounding box center [464, 172] width 57 height 19
click at [436, 176] on input "False" at bounding box center [444, 173] width 6 height 5
radio input "true"
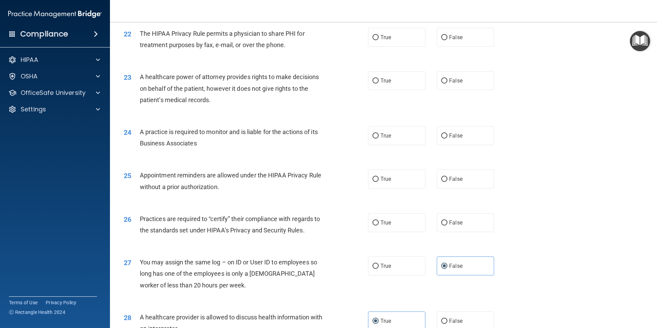
scroll to position [1099, 0]
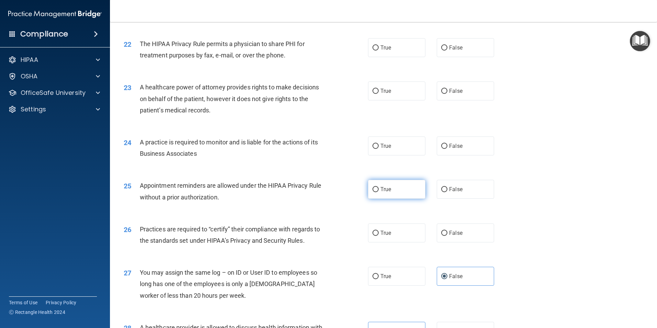
click at [381, 191] on span "True" at bounding box center [385, 189] width 11 height 7
click at [378, 191] on input "True" at bounding box center [375, 189] width 6 height 5
radio input "true"
click at [410, 153] on label "True" at bounding box center [396, 145] width 57 height 19
click at [378, 149] on input "True" at bounding box center [375, 146] width 6 height 5
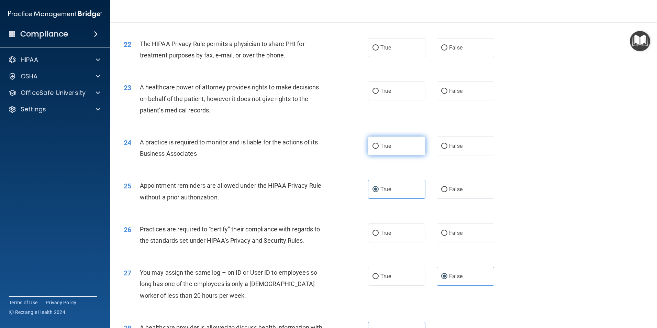
radio input "true"
click at [390, 93] on label "True" at bounding box center [396, 90] width 57 height 19
click at [378, 93] on input "True" at bounding box center [375, 91] width 6 height 5
radio input "true"
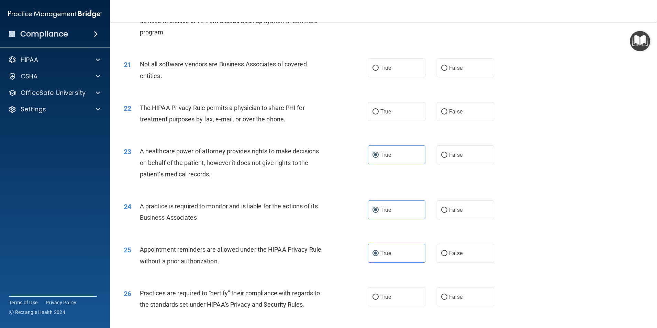
scroll to position [1031, 0]
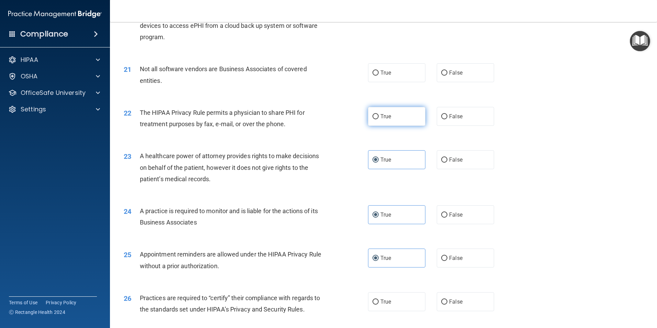
click at [388, 112] on label "True" at bounding box center [396, 116] width 57 height 19
click at [378, 114] on input "True" at bounding box center [375, 116] width 6 height 5
radio input "true"
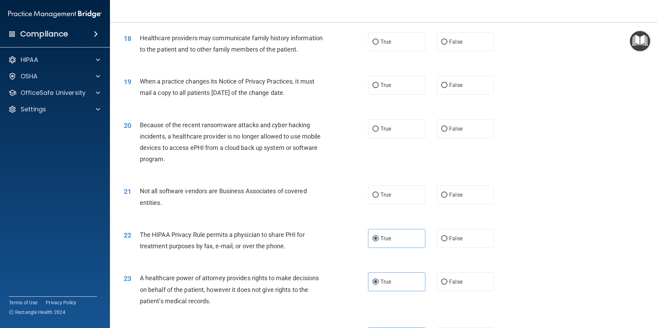
scroll to position [893, 0]
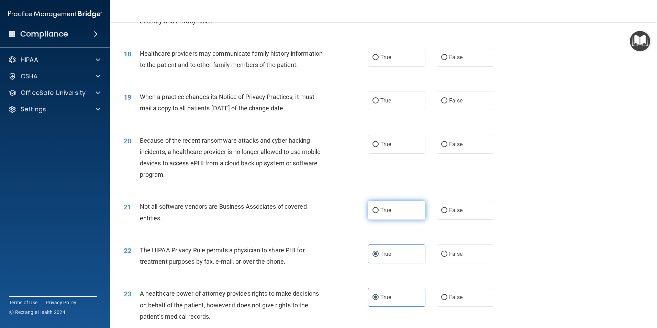
click at [394, 204] on label "True" at bounding box center [396, 210] width 57 height 19
click at [378, 204] on input "True" at bounding box center [375, 210] width 6 height 5
radio input "true"
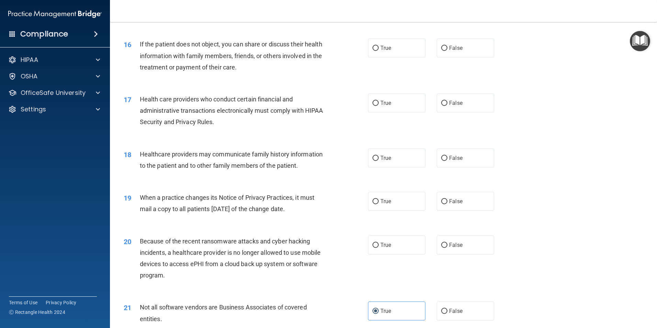
scroll to position [790, 0]
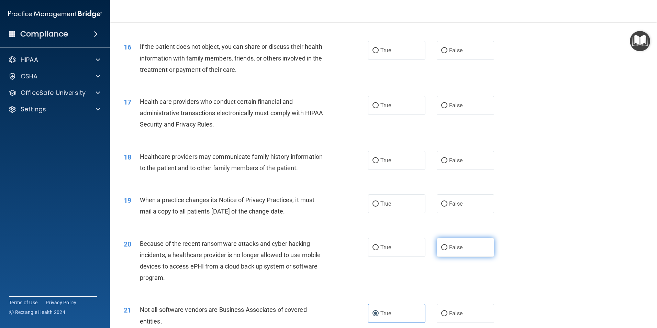
click at [436, 204] on label "False" at bounding box center [464, 247] width 57 height 19
click at [436, 204] on input "False" at bounding box center [444, 247] width 6 height 5
radio input "true"
click at [396, 204] on label "True" at bounding box center [396, 247] width 57 height 19
click at [378, 204] on input "True" at bounding box center [375, 247] width 6 height 5
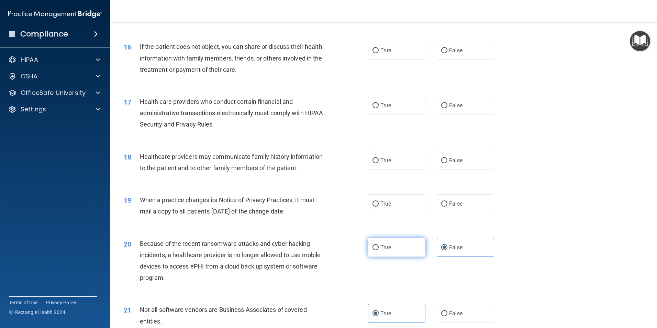
radio input "true"
radio input "false"
click at [384, 204] on span "True" at bounding box center [385, 203] width 11 height 7
click at [378, 204] on input "True" at bounding box center [375, 203] width 6 height 5
radio input "true"
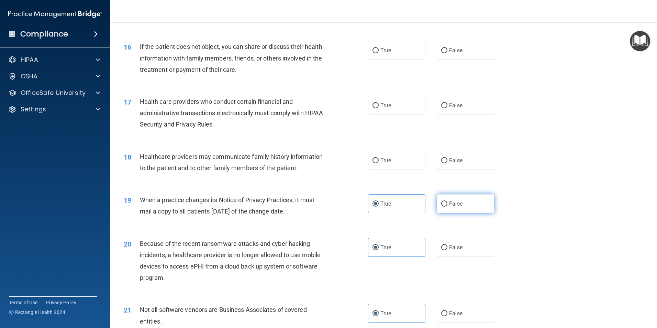
click at [436, 204] on label "False" at bounding box center [464, 203] width 57 height 19
click at [436, 204] on input "False" at bounding box center [444, 203] width 6 height 5
radio input "true"
radio input "false"
click at [382, 166] on label "True" at bounding box center [396, 160] width 57 height 19
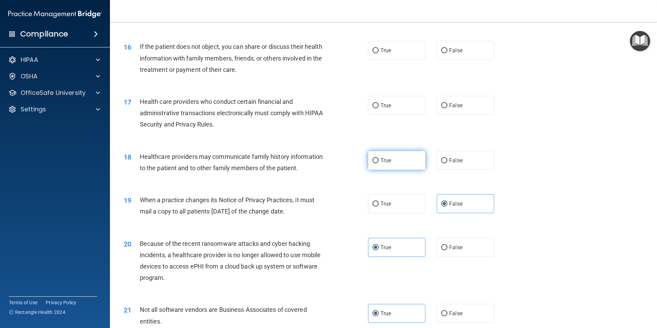
click at [378, 163] on input "True" at bounding box center [375, 160] width 6 height 5
radio input "true"
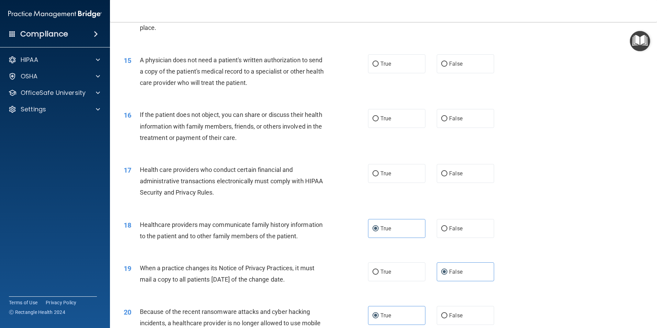
scroll to position [721, 0]
click at [383, 175] on span "True" at bounding box center [385, 174] width 11 height 7
click at [378, 175] on input "True" at bounding box center [375, 174] width 6 height 5
radio input "true"
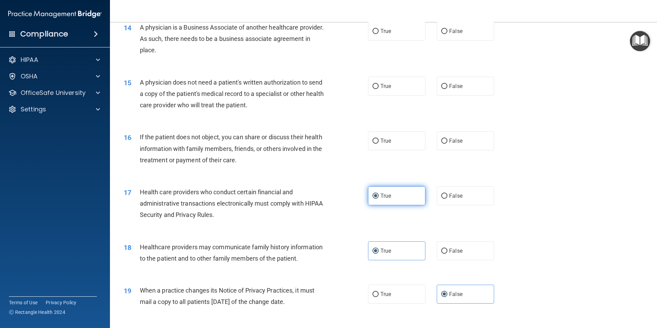
scroll to position [618, 0]
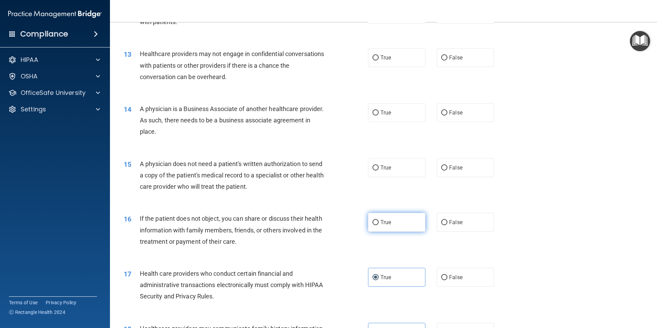
click at [382, 204] on label "True" at bounding box center [396, 222] width 57 height 19
click at [378, 204] on input "True" at bounding box center [375, 222] width 6 height 5
radio input "true"
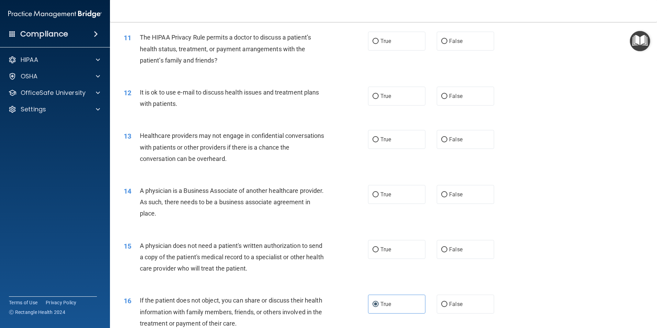
scroll to position [515, 0]
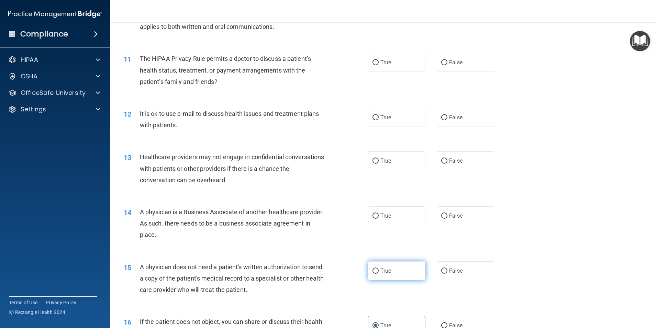
click at [382, 204] on span "True" at bounding box center [385, 270] width 11 height 7
click at [378, 204] on input "True" at bounding box center [375, 270] width 6 height 5
radio input "true"
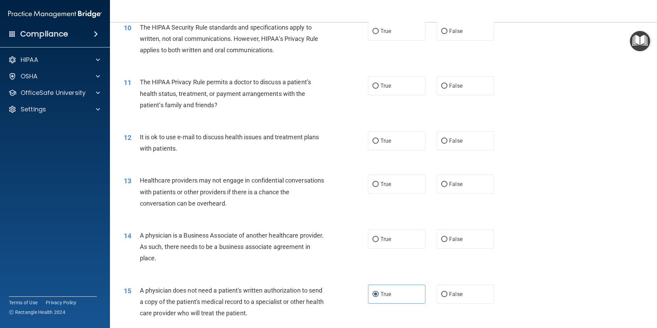
scroll to position [481, 0]
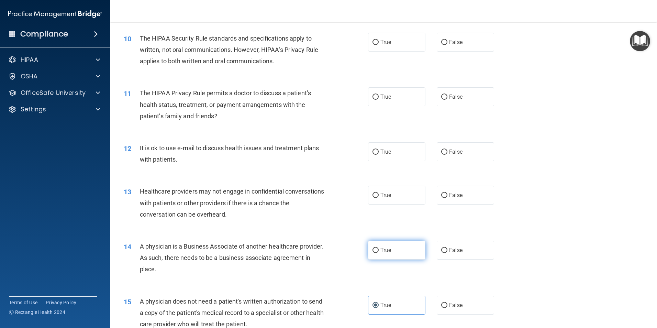
click at [390, 204] on label "True" at bounding box center [396, 249] width 57 height 19
click at [378, 204] on input "True" at bounding box center [375, 250] width 6 height 5
radio input "true"
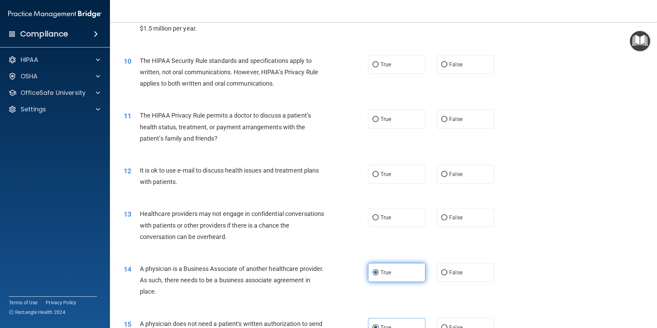
scroll to position [447, 0]
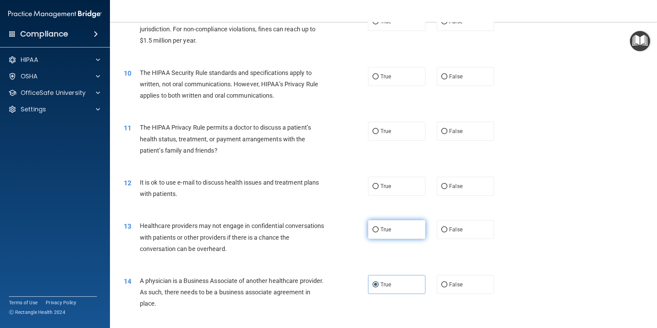
click at [393, 204] on label "True" at bounding box center [396, 229] width 57 height 19
click at [378, 204] on input "True" at bounding box center [375, 229] width 6 height 5
radio input "true"
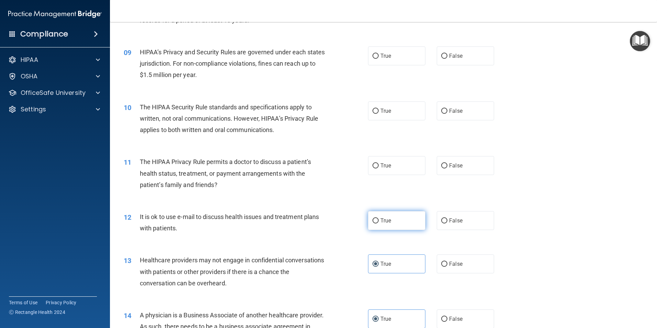
click at [382, 204] on label "True" at bounding box center [396, 220] width 57 height 19
click at [378, 204] on input "True" at bounding box center [375, 220] width 6 height 5
radio input "true"
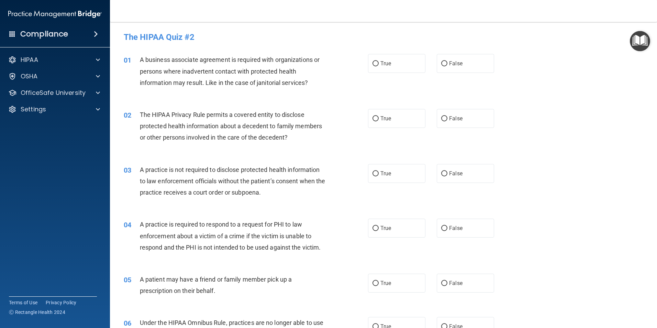
scroll to position [0, 0]
click at [392, 66] on label "True" at bounding box center [396, 63] width 57 height 19
click at [378, 66] on input "True" at bounding box center [375, 63] width 6 height 5
radio input "true"
click at [374, 116] on input "True" at bounding box center [375, 118] width 6 height 5
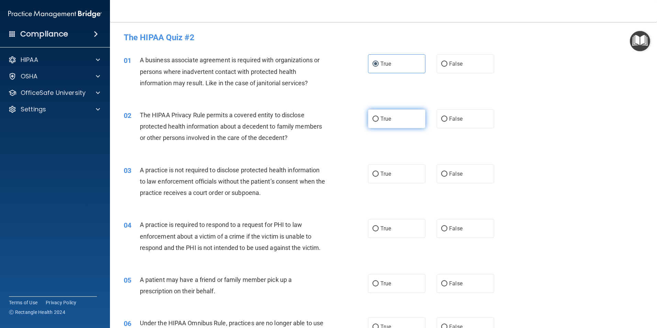
radio input "true"
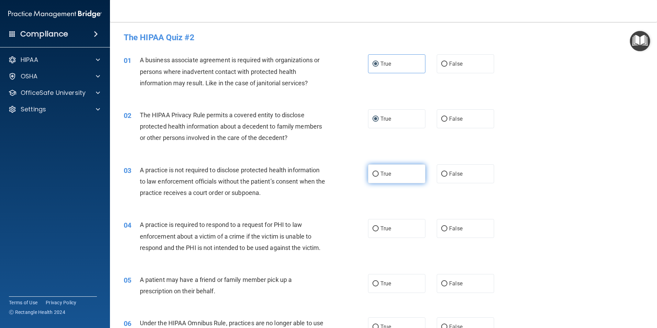
click at [373, 181] on label "True" at bounding box center [396, 173] width 57 height 19
click at [373, 177] on input "True" at bounding box center [375, 173] width 6 height 5
radio input "true"
click at [373, 204] on label "True" at bounding box center [396, 228] width 57 height 19
click at [373, 204] on input "True" at bounding box center [375, 228] width 6 height 5
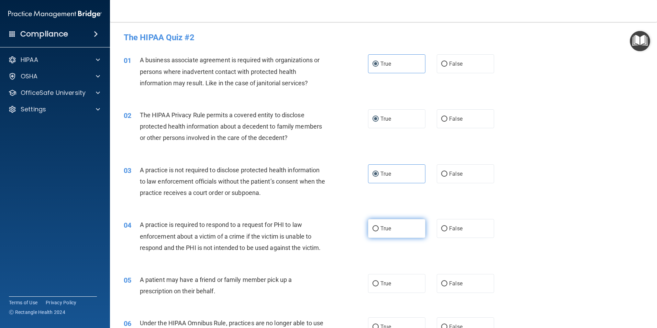
radio input "true"
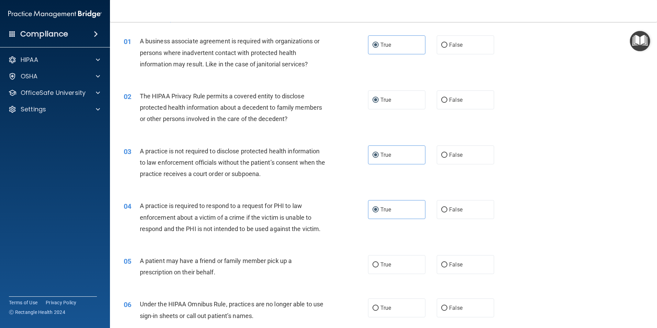
scroll to position [34, 0]
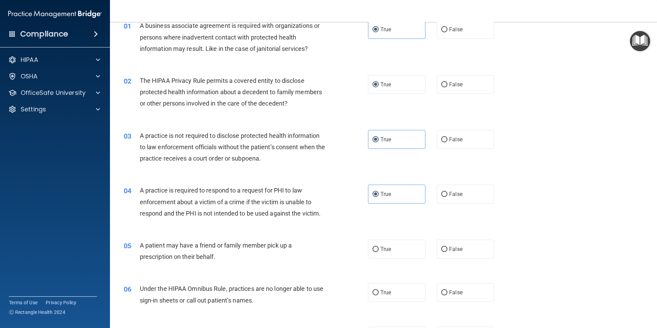
click at [429, 204] on div "True False" at bounding box center [437, 248] width 138 height 19
click at [436, 204] on label "False" at bounding box center [464, 248] width 57 height 19
click at [436, 204] on input "False" at bounding box center [444, 249] width 6 height 5
radio input "true"
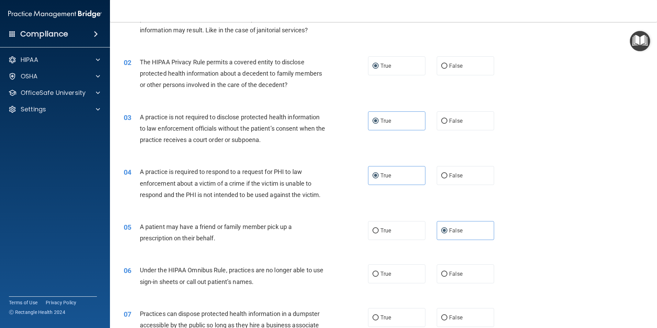
scroll to position [69, 0]
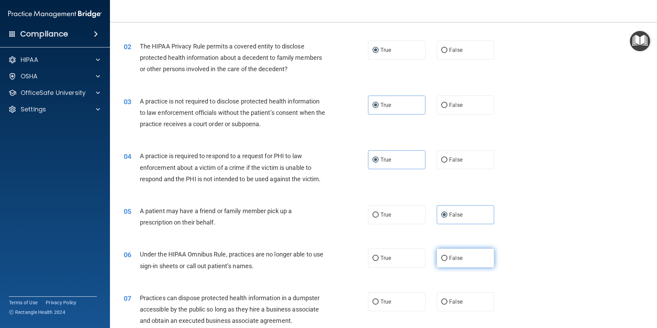
click at [436, 204] on span "False" at bounding box center [455, 257] width 13 height 7
click at [436, 204] on input "False" at bounding box center [444, 257] width 6 height 5
radio input "true"
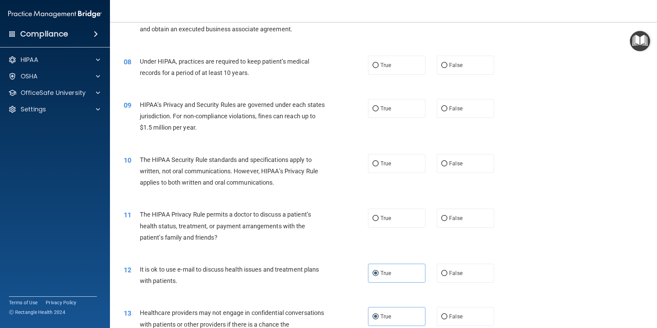
scroll to position [412, 0]
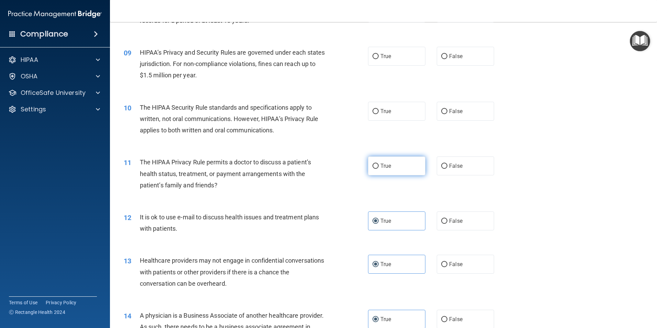
click at [385, 169] on span "True" at bounding box center [385, 165] width 11 height 7
click at [378, 169] on input "True" at bounding box center [375, 165] width 6 height 5
radio input "true"
click at [436, 121] on div "10 The HIPAA Security Rule standards and specifications apply to written, not o…" at bounding box center [383, 120] width 530 height 55
click at [436, 111] on label "False" at bounding box center [464, 111] width 57 height 19
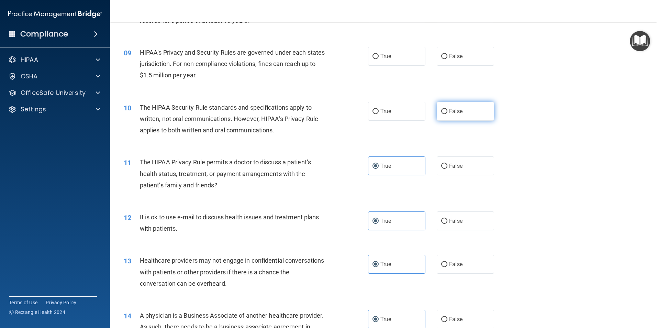
click at [436, 111] on input "False" at bounding box center [444, 111] width 6 height 5
radio input "true"
click at [392, 53] on label "True" at bounding box center [396, 56] width 57 height 19
click at [378, 54] on input "True" at bounding box center [375, 56] width 6 height 5
radio input "true"
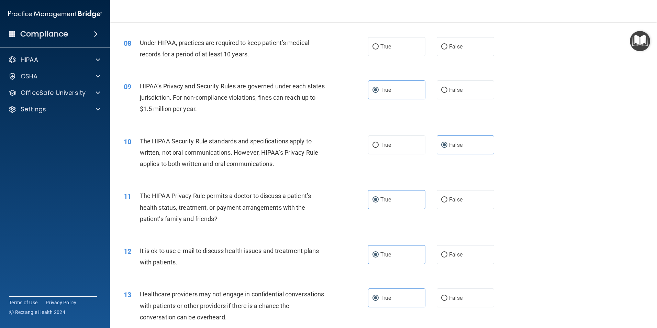
scroll to position [309, 0]
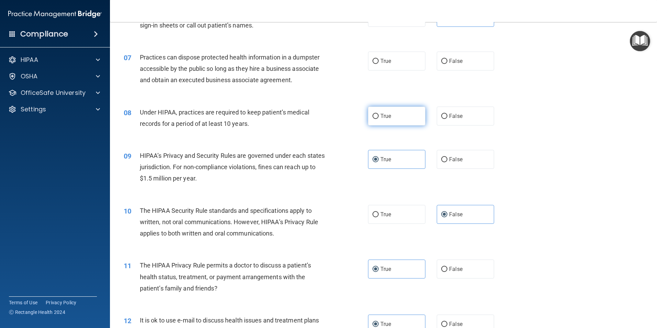
click at [399, 109] on label "True" at bounding box center [396, 115] width 57 height 19
click at [378, 114] on input "True" at bounding box center [375, 116] width 6 height 5
radio input "true"
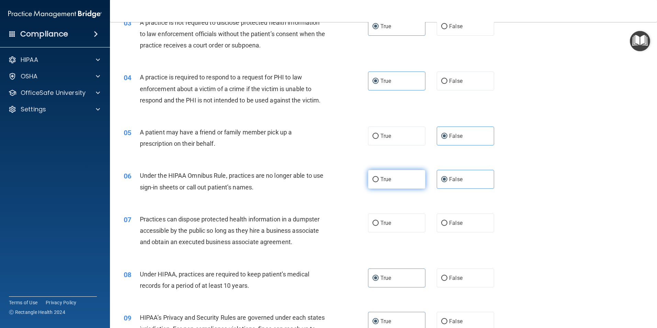
scroll to position [137, 0]
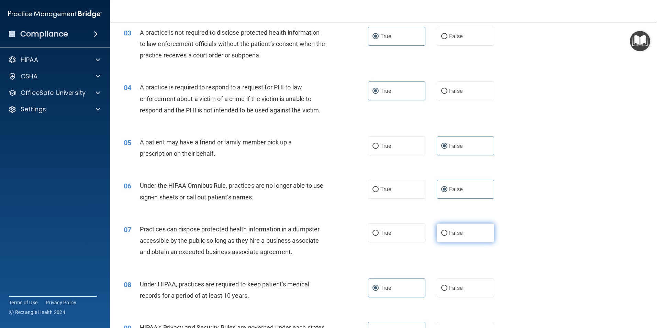
click at [436, 204] on label "False" at bounding box center [464, 232] width 57 height 19
click at [436, 204] on input "False" at bounding box center [444, 232] width 6 height 5
radio input "true"
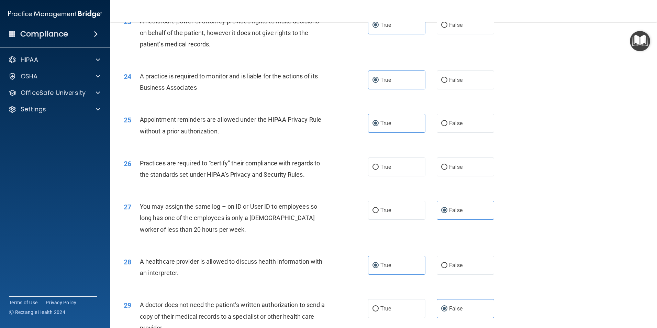
scroll to position [1168, 0]
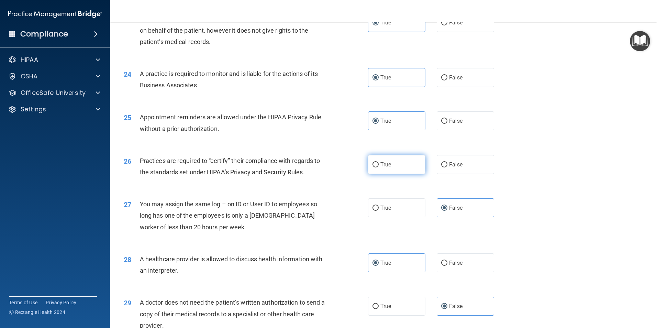
click at [374, 160] on label "True" at bounding box center [396, 164] width 57 height 19
click at [374, 162] on input "True" at bounding box center [375, 164] width 6 height 5
radio input "true"
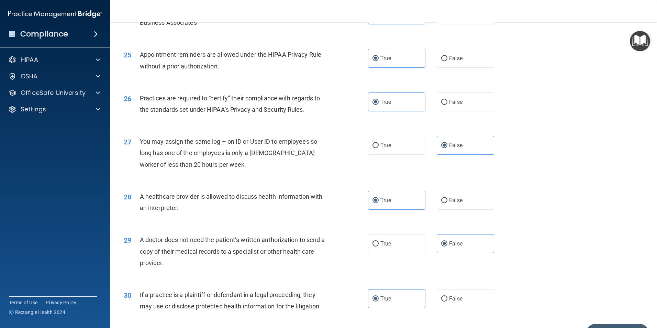
scroll to position [1271, 0]
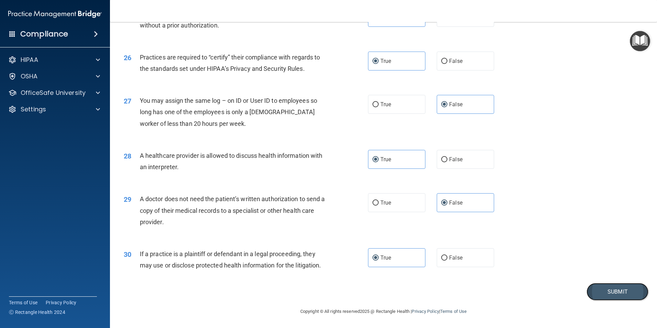
click at [436, 204] on button "Submit" at bounding box center [617, 292] width 62 height 18
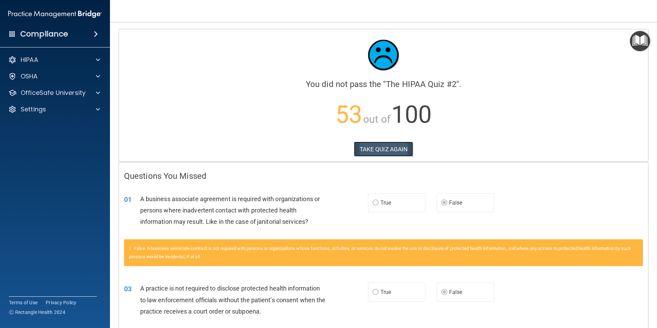
click at [384, 146] on button "TAKE QUIZ AGAIN" at bounding box center [383, 148] width 59 height 15
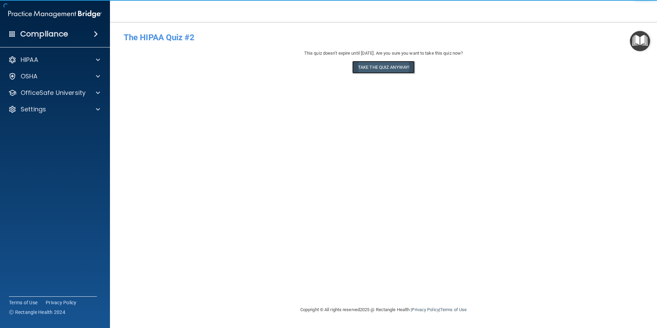
click at [365, 64] on button "Take the quiz anyway!" at bounding box center [383, 67] width 62 height 13
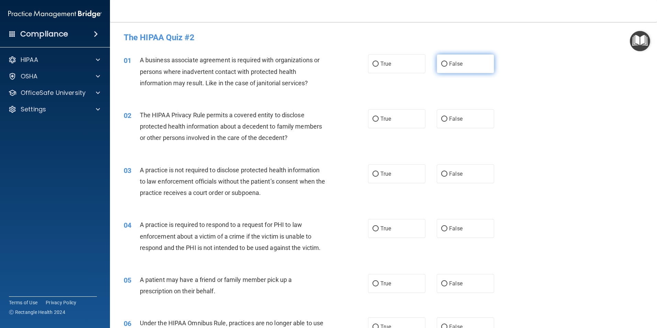
click at [436, 56] on label "False" at bounding box center [464, 63] width 57 height 19
click at [436, 61] on input "False" at bounding box center [444, 63] width 6 height 5
radio input "true"
click at [436, 112] on label "False" at bounding box center [464, 118] width 57 height 19
click at [436, 116] on input "False" at bounding box center [444, 118] width 6 height 5
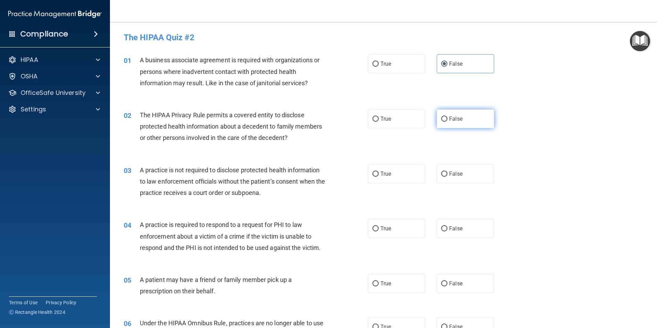
radio input "true"
click at [436, 142] on div "02 The HIPAA Privacy Rule permits a covered entity to disclose protected health…" at bounding box center [383, 128] width 530 height 55
click at [394, 126] on label "True" at bounding box center [396, 118] width 57 height 19
click at [378, 122] on input "True" at bounding box center [375, 118] width 6 height 5
radio input "true"
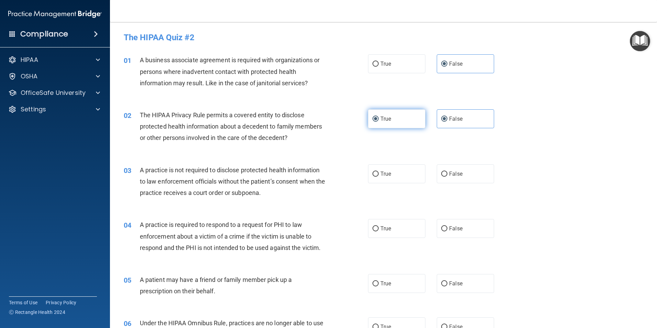
radio input "false"
click at [436, 167] on label "False" at bounding box center [464, 173] width 57 height 19
click at [436, 171] on input "False" at bounding box center [444, 173] width 6 height 5
radio input "true"
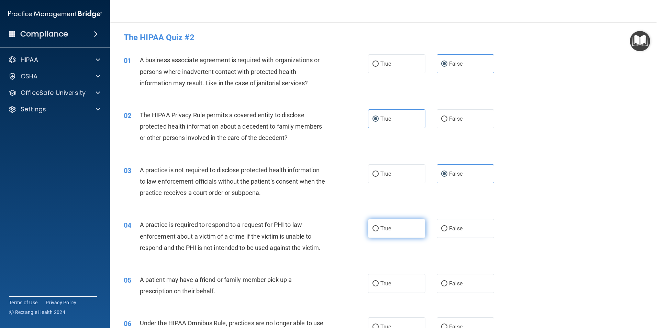
click at [416, 204] on label "True" at bounding box center [396, 228] width 57 height 19
click at [378, 204] on input "True" at bounding box center [375, 228] width 6 height 5
radio input "true"
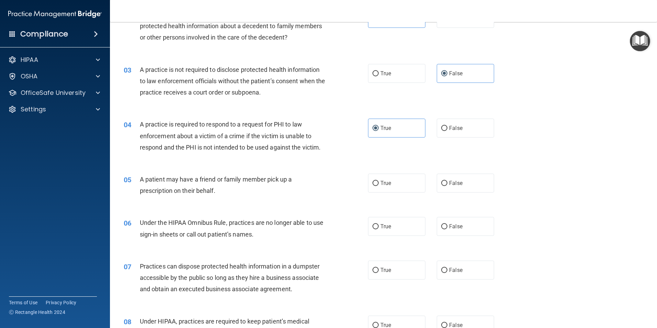
scroll to position [103, 0]
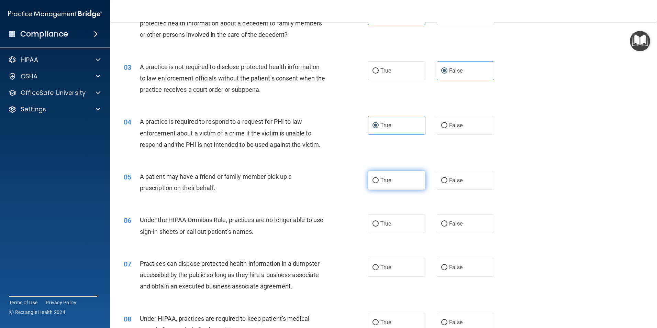
click at [394, 189] on label "True" at bounding box center [396, 180] width 57 height 19
click at [378, 183] on input "True" at bounding box center [375, 180] width 6 height 5
radio input "true"
click at [436, 204] on label "False" at bounding box center [464, 223] width 57 height 19
click at [436, 204] on input "False" at bounding box center [444, 223] width 6 height 5
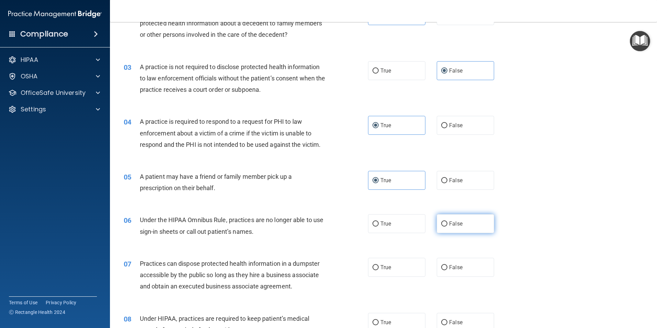
radio input "true"
click at [436, 204] on label "False" at bounding box center [464, 267] width 57 height 19
click at [436, 204] on input "False" at bounding box center [444, 267] width 6 height 5
radio input "true"
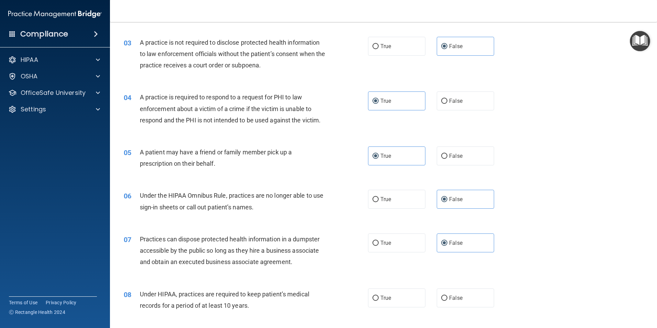
scroll to position [172, 0]
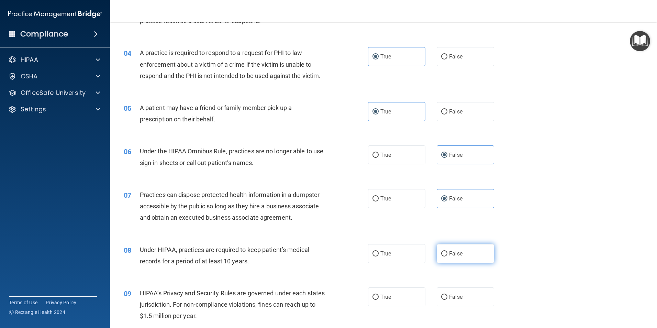
click at [436, 204] on label "False" at bounding box center [464, 253] width 57 height 19
click at [436, 204] on input "False" at bounding box center [444, 253] width 6 height 5
radio input "true"
click at [436, 204] on span "False" at bounding box center [455, 296] width 13 height 7
click at [436, 204] on input "False" at bounding box center [444, 296] width 6 height 5
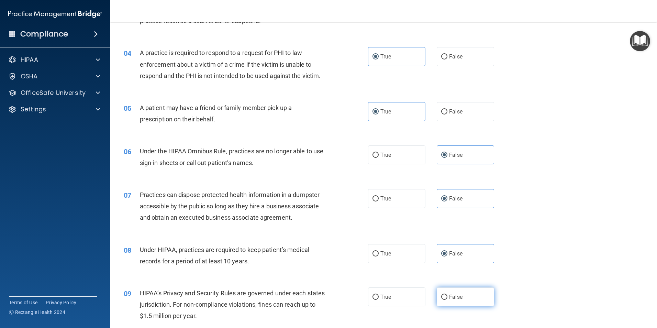
radio input "true"
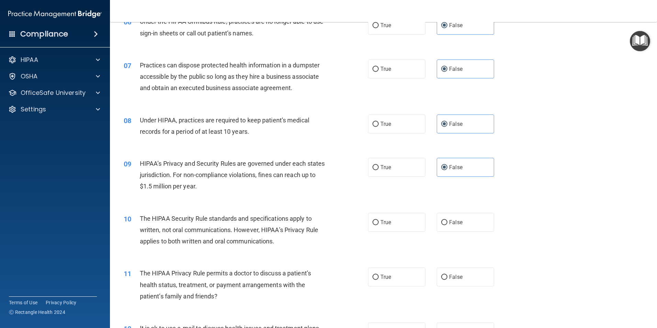
scroll to position [309, 0]
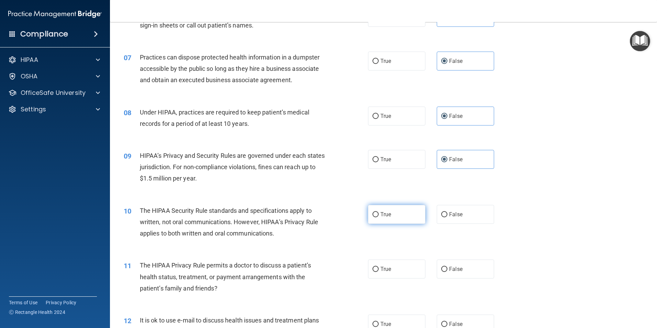
click at [403, 204] on label "True" at bounding box center [396, 214] width 57 height 19
click at [378, 204] on input "True" at bounding box center [375, 214] width 6 height 5
radio input "true"
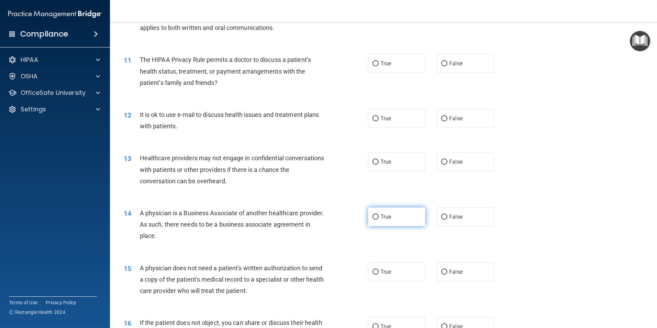
scroll to position [515, 0]
click at [436, 204] on div "14 A physician is a Business Associate of another healthcare provider. As such,…" at bounding box center [383, 225] width 530 height 55
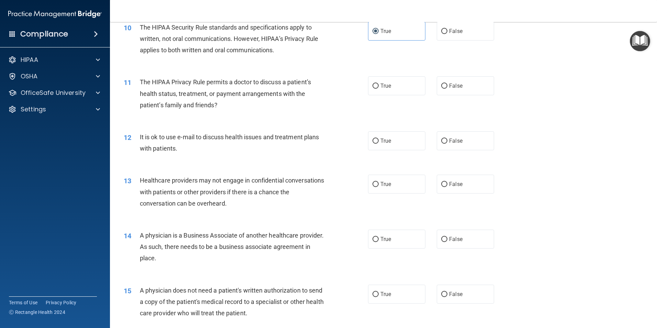
scroll to position [481, 0]
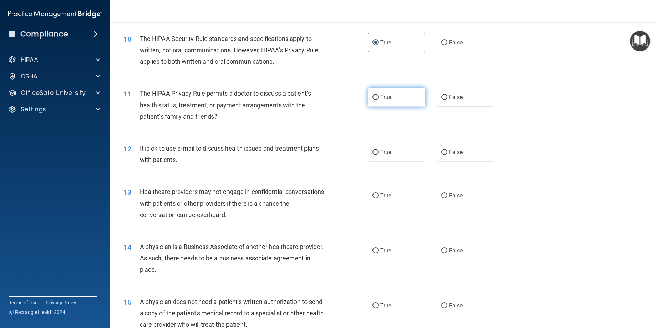
click at [403, 94] on label "True" at bounding box center [396, 97] width 57 height 19
click at [378, 95] on input "True" at bounding box center [375, 97] width 6 height 5
radio input "true"
click at [407, 150] on label "True" at bounding box center [396, 152] width 57 height 19
click at [378, 150] on input "True" at bounding box center [375, 152] width 6 height 5
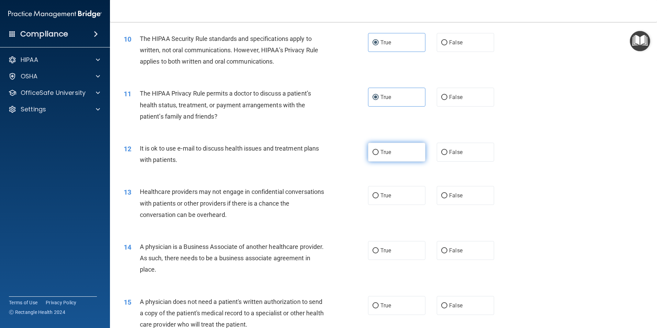
radio input "true"
click at [436, 201] on label "False" at bounding box center [464, 195] width 57 height 19
click at [436, 198] on input "False" at bounding box center [444, 195] width 6 height 5
radio input "true"
click at [406, 191] on label "True" at bounding box center [396, 195] width 57 height 19
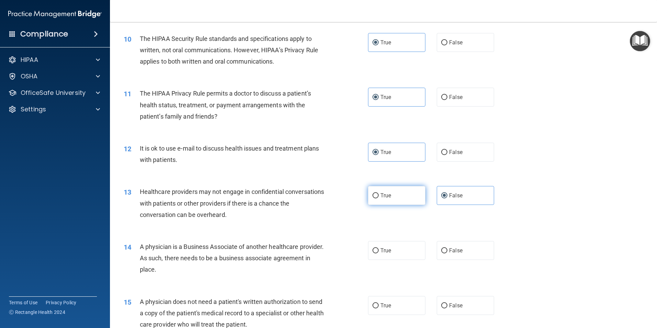
click at [378, 193] on input "True" at bounding box center [375, 195] width 6 height 5
radio input "true"
radio input "false"
click at [436, 204] on label "False" at bounding box center [464, 250] width 57 height 19
click at [436, 204] on input "False" at bounding box center [444, 250] width 6 height 5
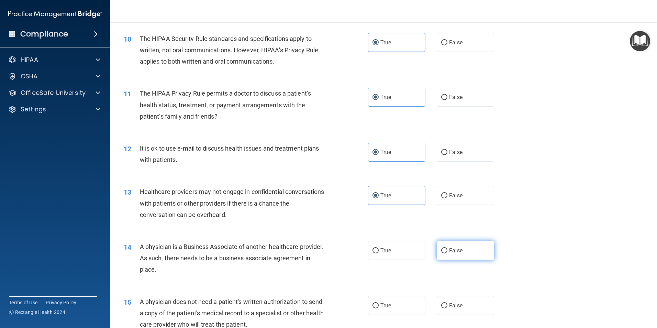
radio input "true"
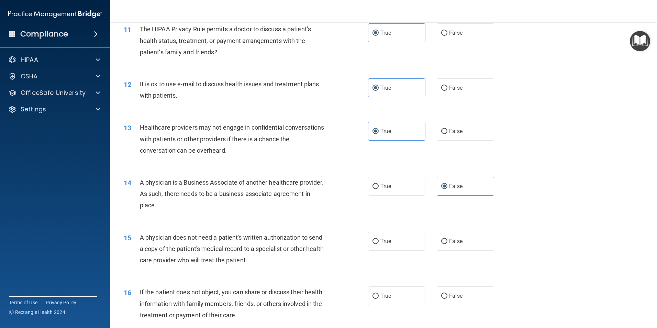
scroll to position [549, 0]
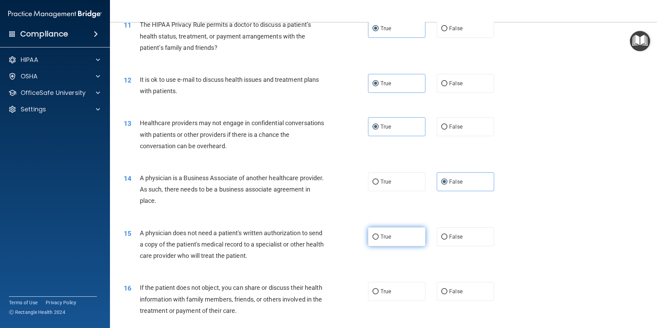
click at [383, 204] on label "True" at bounding box center [396, 236] width 57 height 19
click at [378, 204] on input "True" at bounding box center [375, 236] width 6 height 5
radio input "true"
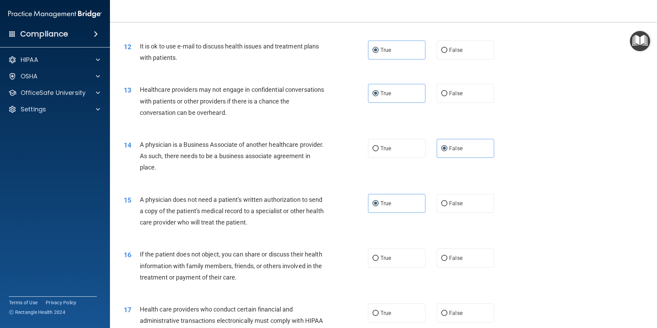
scroll to position [584, 0]
click at [412, 204] on label "True" at bounding box center [396, 256] width 57 height 19
click at [378, 204] on input "True" at bounding box center [375, 256] width 6 height 5
radio input "true"
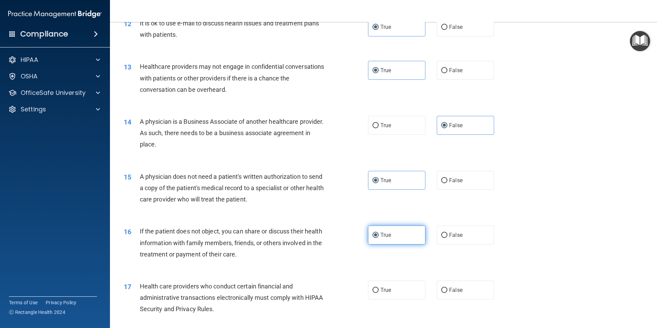
scroll to position [618, 0]
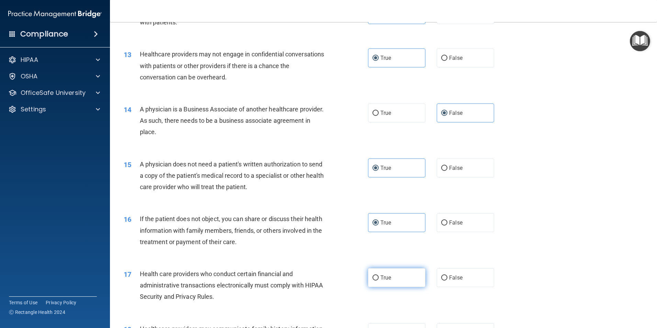
click at [386, 204] on label "True" at bounding box center [396, 277] width 57 height 19
click at [378, 204] on input "True" at bounding box center [375, 277] width 6 height 5
radio input "true"
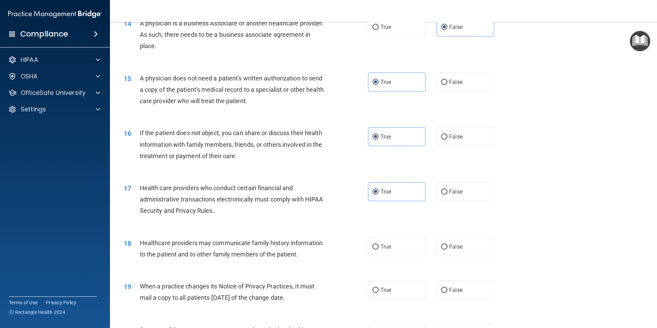
scroll to position [721, 0]
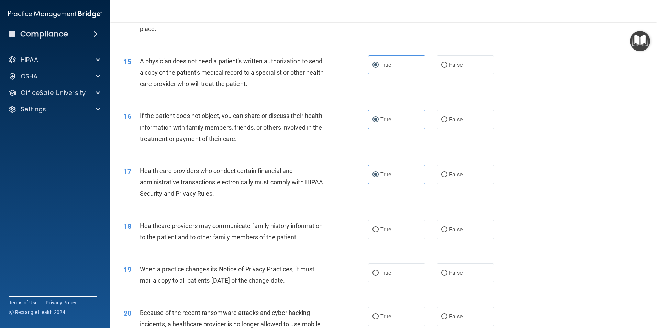
drag, startPoint x: 452, startPoint y: 231, endPoint x: 453, endPoint y: 251, distance: 19.9
click at [436, 204] on span "False" at bounding box center [455, 229] width 13 height 7
click at [436, 204] on input "False" at bounding box center [444, 229] width 6 height 5
radio input "true"
click at [436, 204] on span "False" at bounding box center [455, 316] width 13 height 7
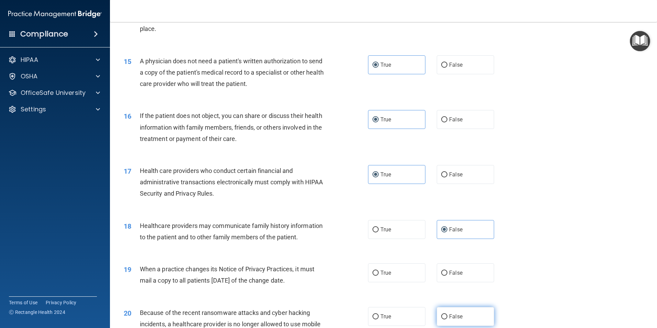
click at [436, 204] on input "False" at bounding box center [444, 316] width 6 height 5
radio input "true"
click at [404, 204] on label "True" at bounding box center [396, 272] width 57 height 19
click at [378, 204] on input "True" at bounding box center [375, 272] width 6 height 5
radio input "true"
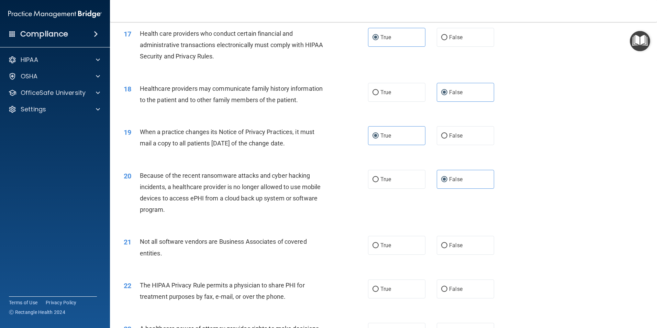
scroll to position [858, 0]
click at [402, 204] on label "True" at bounding box center [396, 244] width 57 height 19
click at [378, 204] on input "True" at bounding box center [375, 244] width 6 height 5
radio input "true"
click at [436, 204] on div "21 Not all software vendors are Business Associates of covered entities. True F…" at bounding box center [383, 248] width 530 height 43
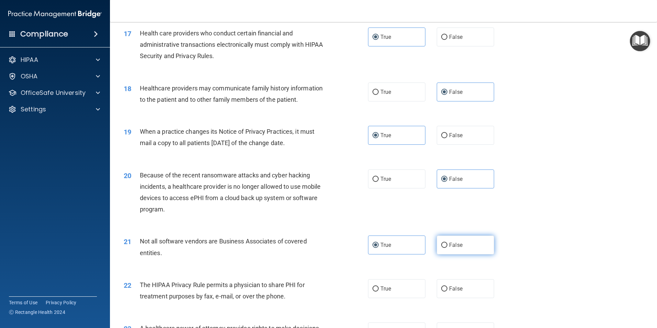
click at [436, 204] on label "False" at bounding box center [464, 244] width 57 height 19
click at [436, 204] on input "False" at bounding box center [444, 244] width 6 height 5
radio input "true"
radio input "false"
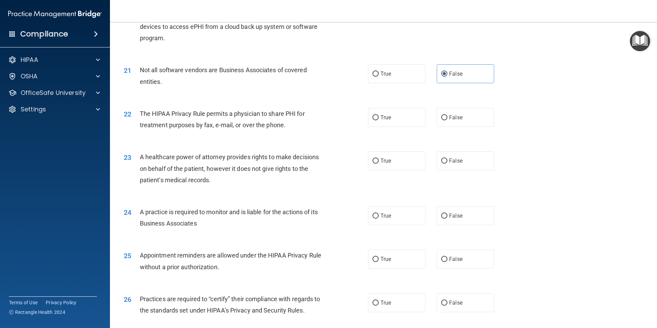
scroll to position [1030, 0]
click at [436, 167] on label "False" at bounding box center [464, 159] width 57 height 19
click at [436, 163] on input "False" at bounding box center [444, 160] width 6 height 5
radio input "true"
click at [393, 123] on label "True" at bounding box center [396, 116] width 57 height 19
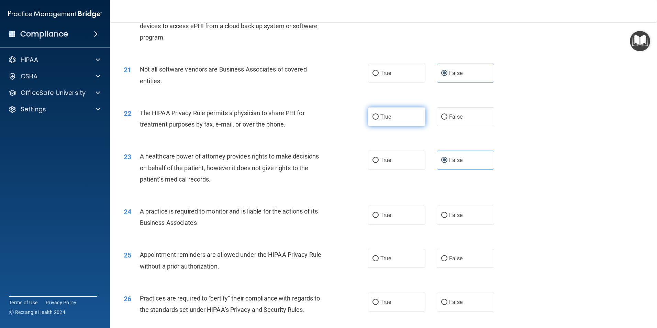
click at [378, 120] on input "True" at bounding box center [375, 116] width 6 height 5
radio input "true"
click at [436, 204] on label "False" at bounding box center [464, 214] width 57 height 19
click at [436, 204] on input "False" at bounding box center [444, 215] width 6 height 5
radio input "true"
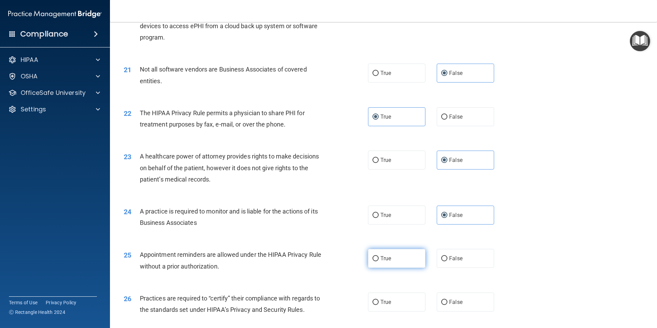
click at [394, 204] on label "True" at bounding box center [396, 258] width 57 height 19
click at [378, 204] on input "True" at bounding box center [375, 258] width 6 height 5
radio input "true"
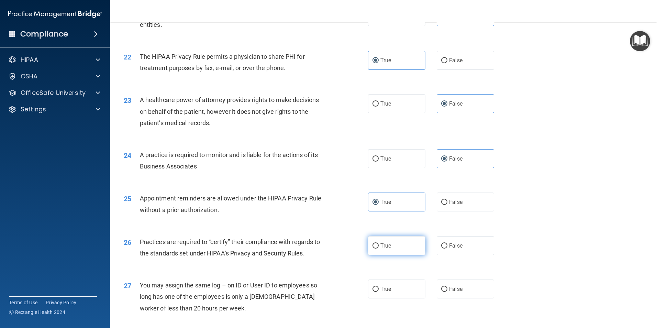
scroll to position [1099, 0]
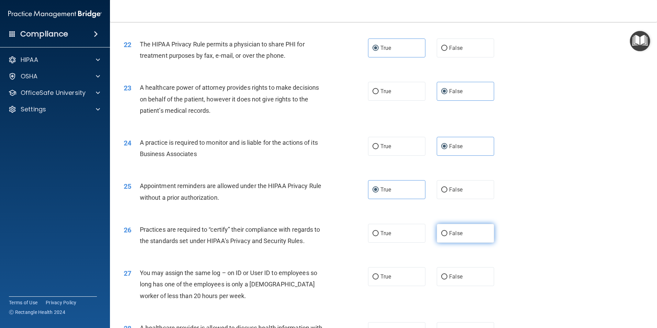
click at [436, 204] on span "False" at bounding box center [455, 233] width 13 height 7
click at [436, 204] on input "False" at bounding box center [444, 233] width 6 height 5
radio input "true"
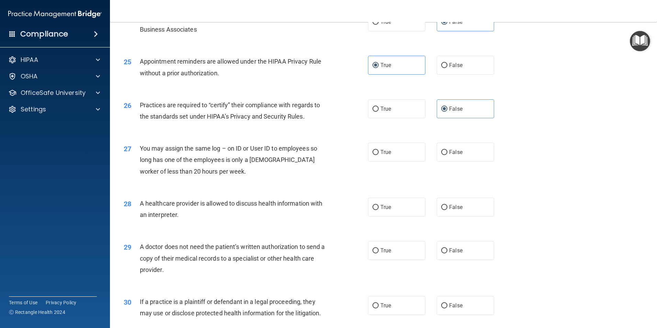
scroll to position [1271, 0]
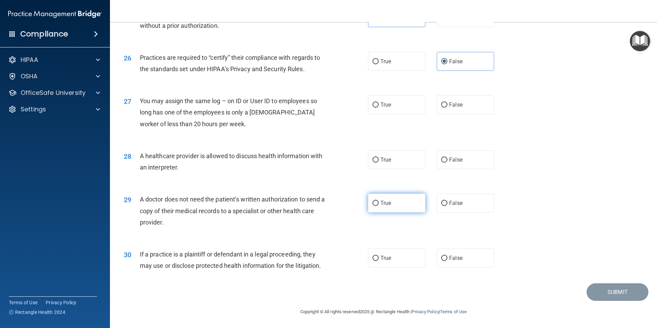
click at [394, 204] on label "True" at bounding box center [396, 202] width 57 height 19
click at [378, 204] on input "True" at bounding box center [375, 203] width 6 height 5
radio input "true"
click at [436, 105] on label "False" at bounding box center [464, 104] width 57 height 19
click at [436, 105] on input "False" at bounding box center [444, 104] width 6 height 5
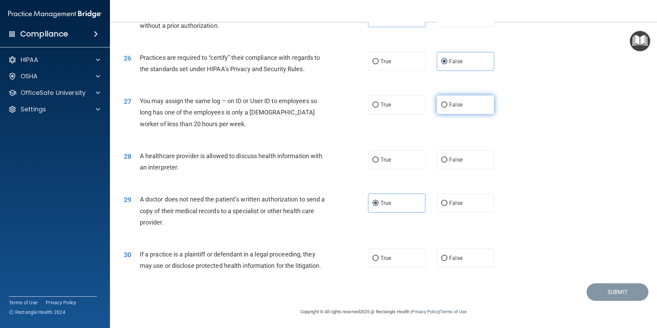
radio input "true"
click at [390, 161] on label "True" at bounding box center [396, 159] width 57 height 19
click at [378, 161] on input "True" at bounding box center [375, 159] width 6 height 5
radio input "true"
click at [416, 204] on label "True" at bounding box center [396, 257] width 57 height 19
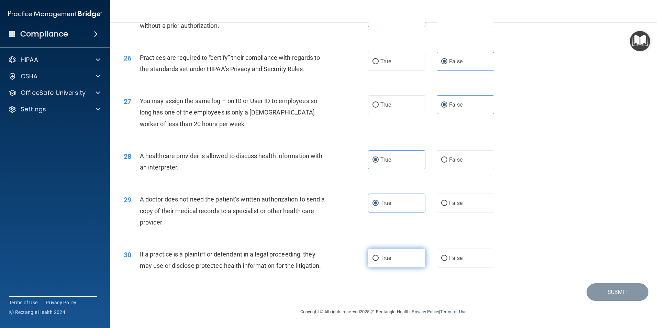
click at [378, 204] on input "True" at bounding box center [375, 257] width 6 height 5
radio input "true"
click at [436, 204] on button "Submit" at bounding box center [617, 292] width 62 height 18
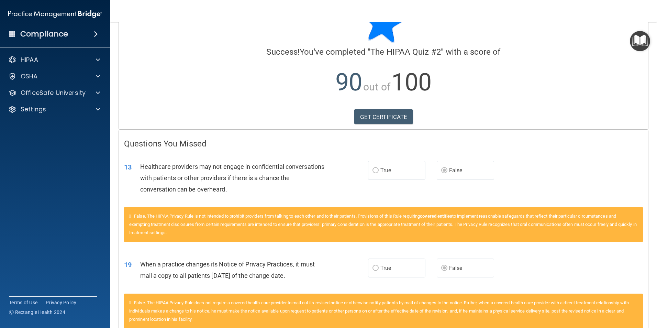
scroll to position [32, 0]
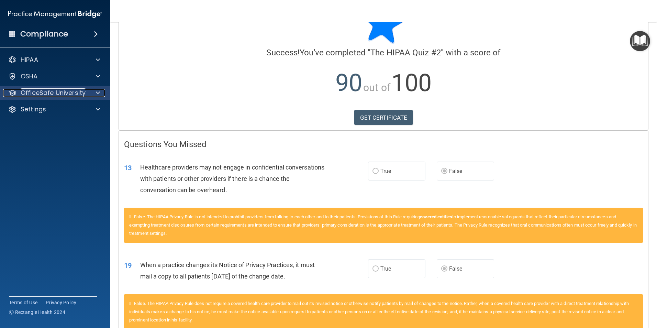
click at [53, 91] on p "OfficeSafe University" at bounding box center [53, 93] width 65 height 8
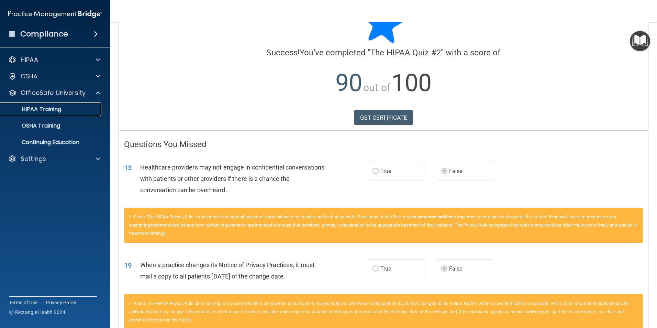
click at [53, 108] on p "HIPAA Training" at bounding box center [32, 109] width 57 height 7
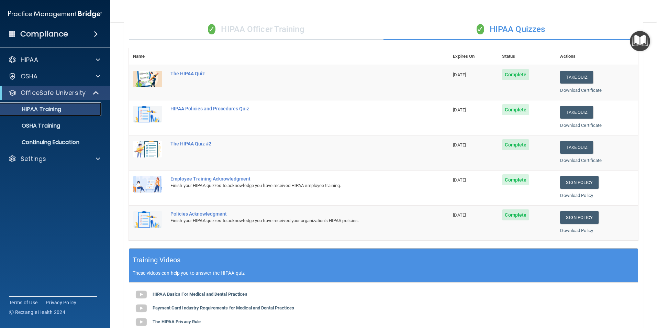
scroll to position [135, 0]
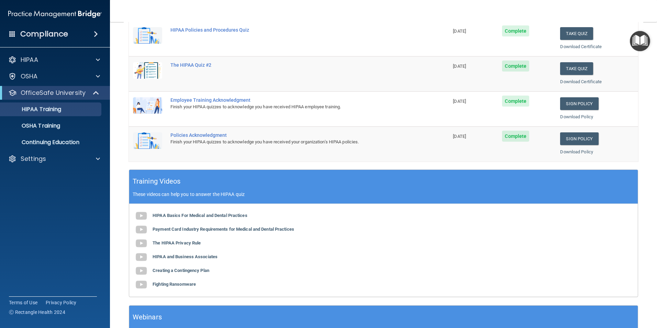
click at [436, 92] on td "Sign Policy Sign Policy Download Policy" at bounding box center [597, 108] width 82 height 35
click at [436, 98] on link "Sign Policy" at bounding box center [579, 103] width 38 height 13
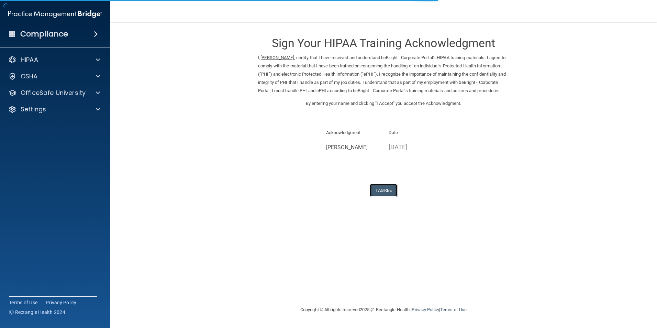
click at [390, 195] on button "I Agree" at bounding box center [382, 190] width 27 height 13
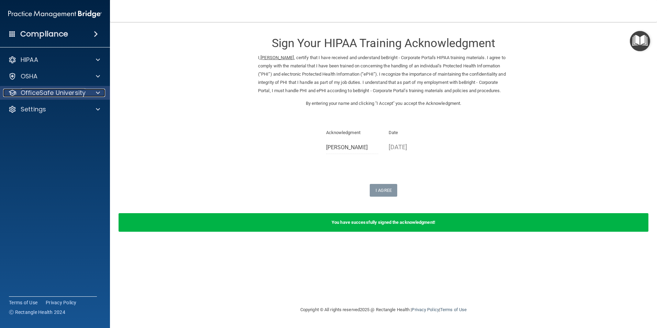
click at [32, 89] on p "OfficeSafe University" at bounding box center [53, 93] width 65 height 8
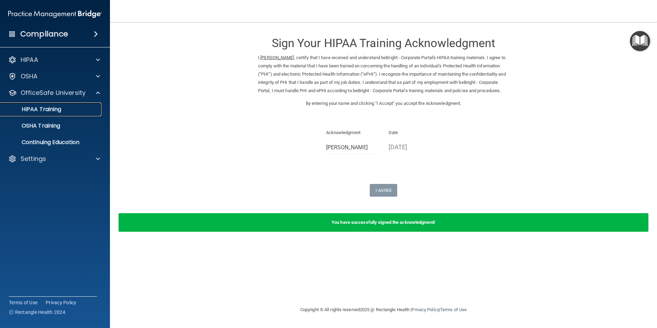
click at [65, 113] on link "HIPAA Training" at bounding box center [47, 109] width 108 height 14
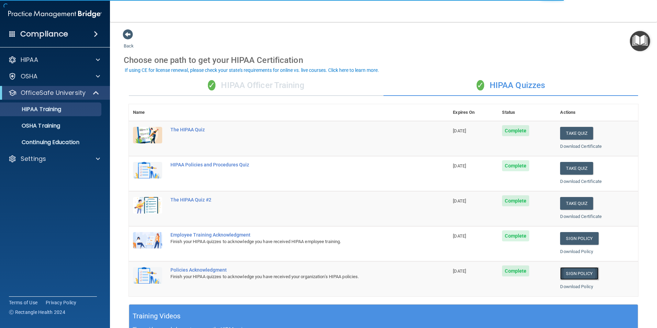
click at [575, 276] on link "Sign Policy" at bounding box center [579, 273] width 38 height 13
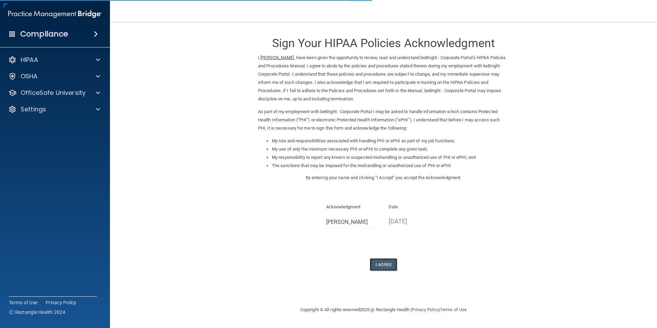
click at [389, 268] on button "I Agree" at bounding box center [382, 264] width 27 height 13
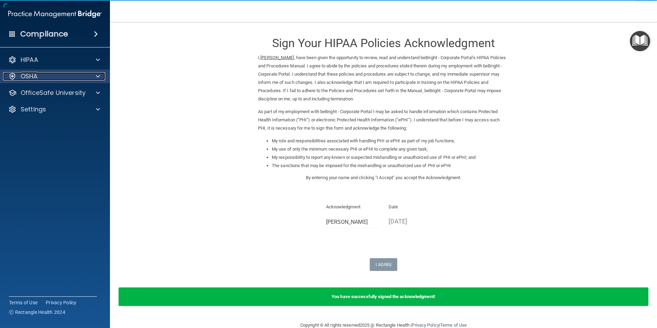
click at [44, 78] on div "OSHA" at bounding box center [45, 76] width 85 height 8
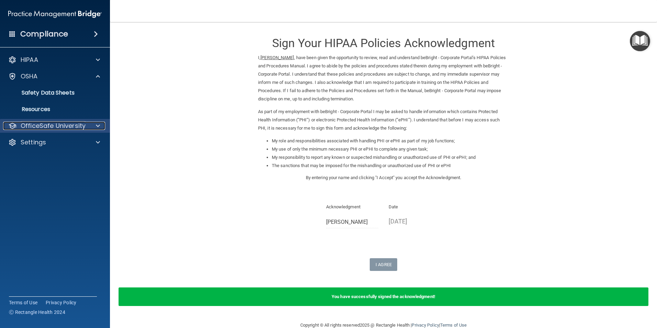
click at [80, 122] on p "OfficeSafe University" at bounding box center [53, 126] width 65 height 8
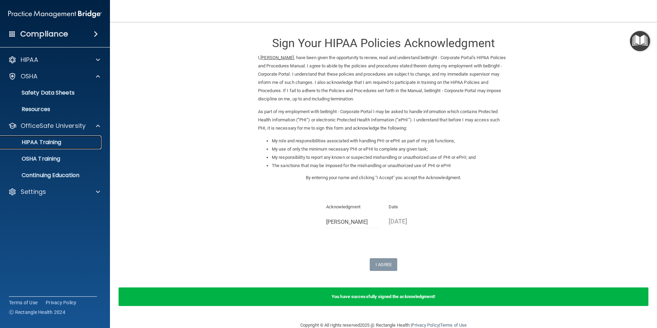
click at [69, 146] on link "HIPAA Training" at bounding box center [47, 142] width 108 height 14
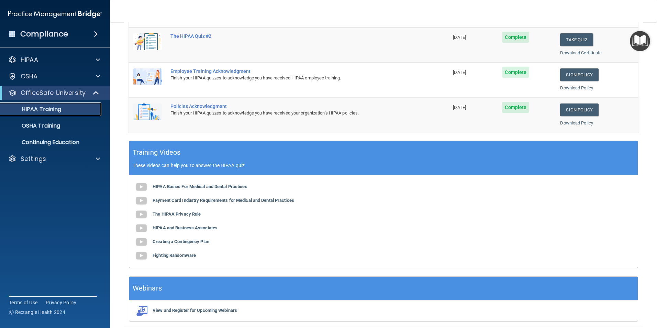
scroll to position [190, 0]
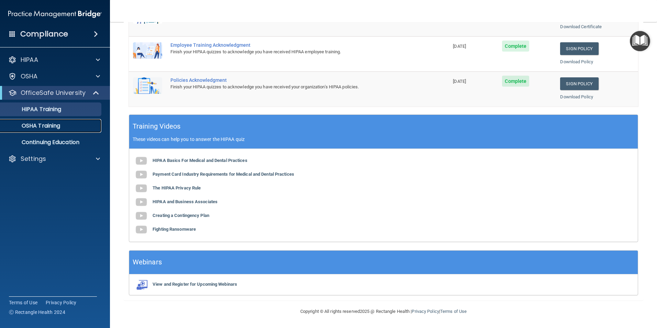
click at [51, 125] on p "OSHA Training" at bounding box center [32, 125] width 56 height 7
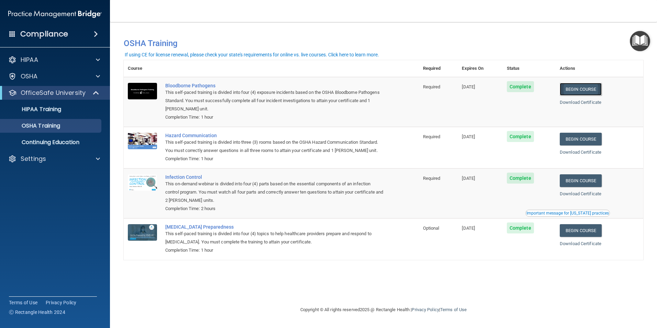
click at [592, 87] on link "Begin Course" at bounding box center [580, 89] width 42 height 13
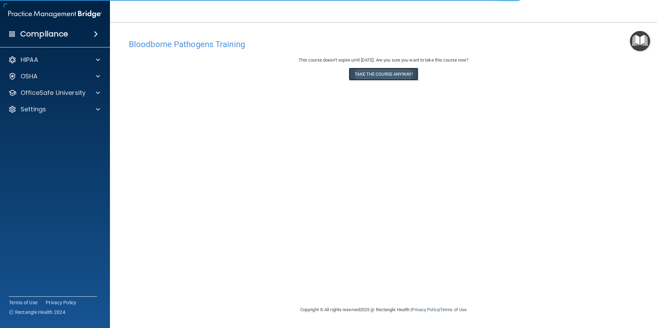
click at [360, 73] on button "Take the course anyway!" at bounding box center [383, 74] width 69 height 13
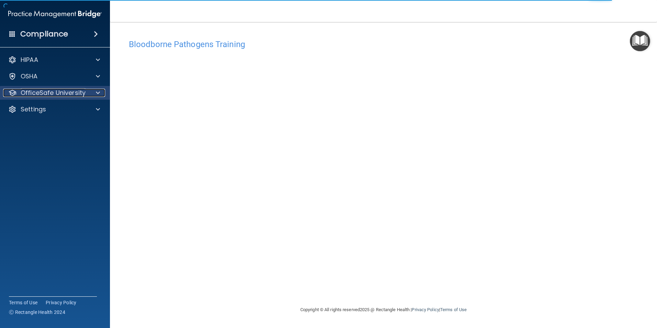
click at [36, 95] on p "OfficeSafe University" at bounding box center [53, 93] width 65 height 8
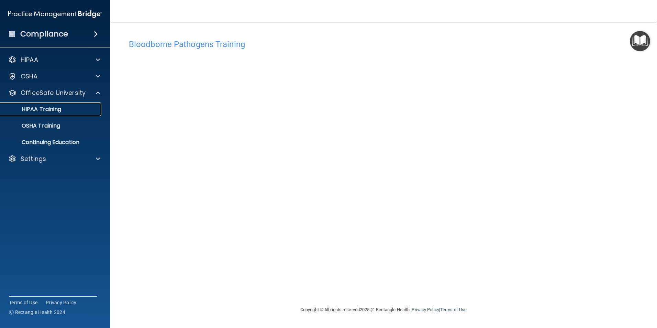
click at [66, 113] on link "HIPAA Training" at bounding box center [47, 109] width 108 height 14
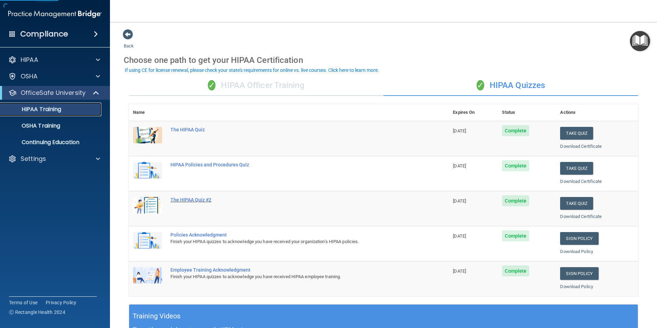
scroll to position [69, 0]
